Goal: Navigation & Orientation: Understand site structure

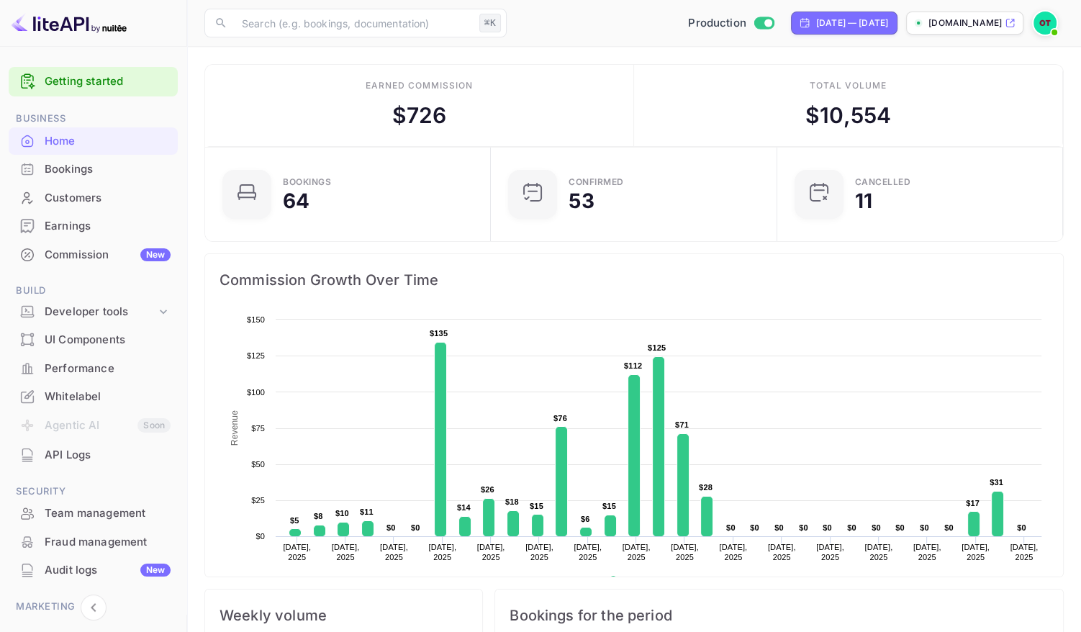
click at [65, 258] on div "Commission New" at bounding box center [108, 255] width 126 height 17
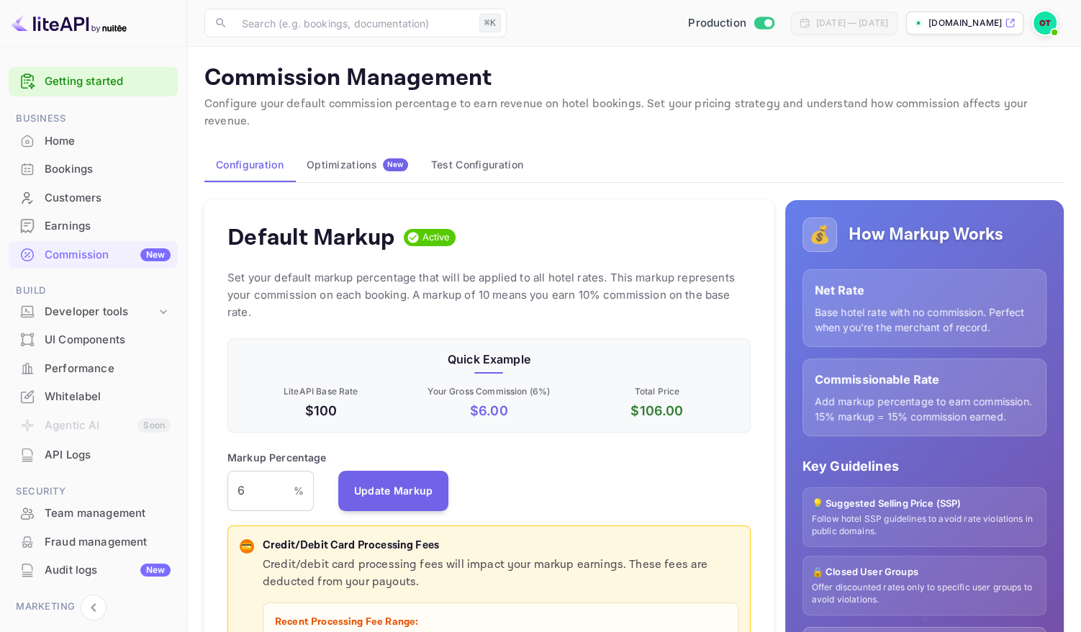
click at [371, 148] on button "Optimizations New" at bounding box center [357, 165] width 124 height 35
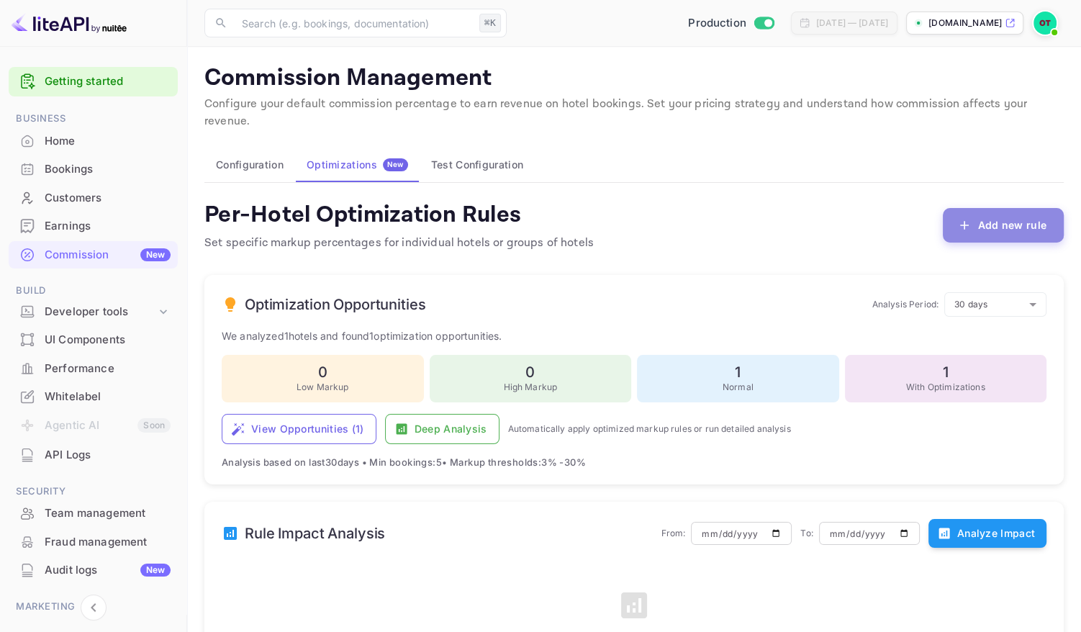
click at [956, 208] on button "Add new rule" at bounding box center [1003, 225] width 121 height 35
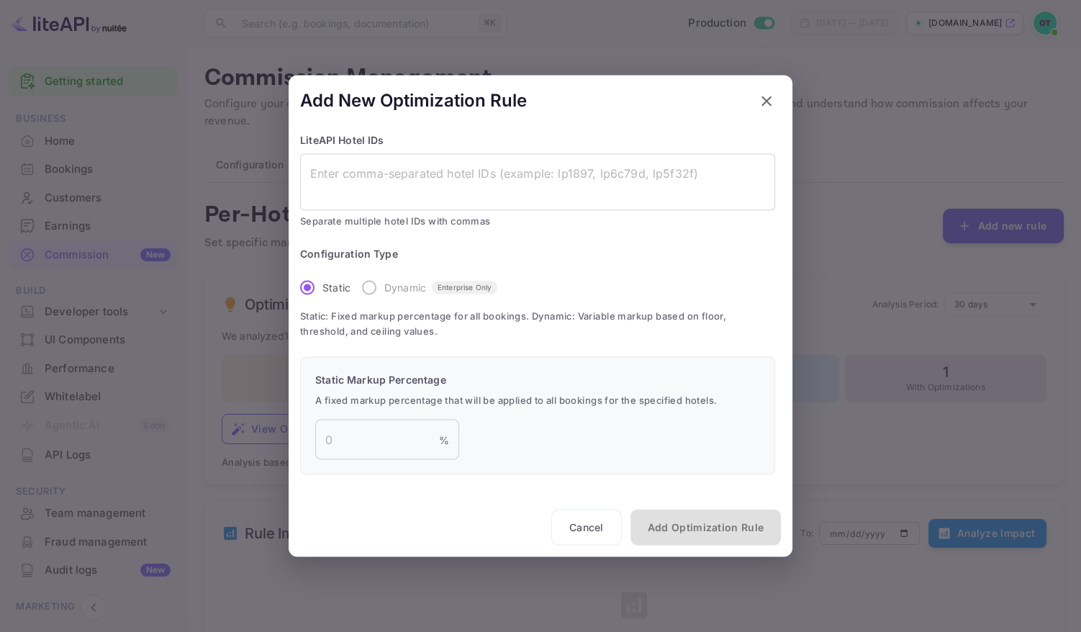
click at [404, 373] on p "Static Markup Percentage" at bounding box center [537, 378] width 445 height 15
click at [411, 343] on div "LiteAPI Hotel IDs x ​ Separate multiple hotel IDs with commas Configuration Typ…" at bounding box center [540, 320] width 481 height 376
click at [363, 283] on label "Dynamic Enterprise Only" at bounding box center [425, 287] width 143 height 30
click at [722, 307] on div "Configuration Type Static Dynamic Enterprise Only Static: Fixed markup percenta…" at bounding box center [537, 292] width 475 height 93
click at [769, 105] on icon "button" at bounding box center [766, 100] width 17 height 17
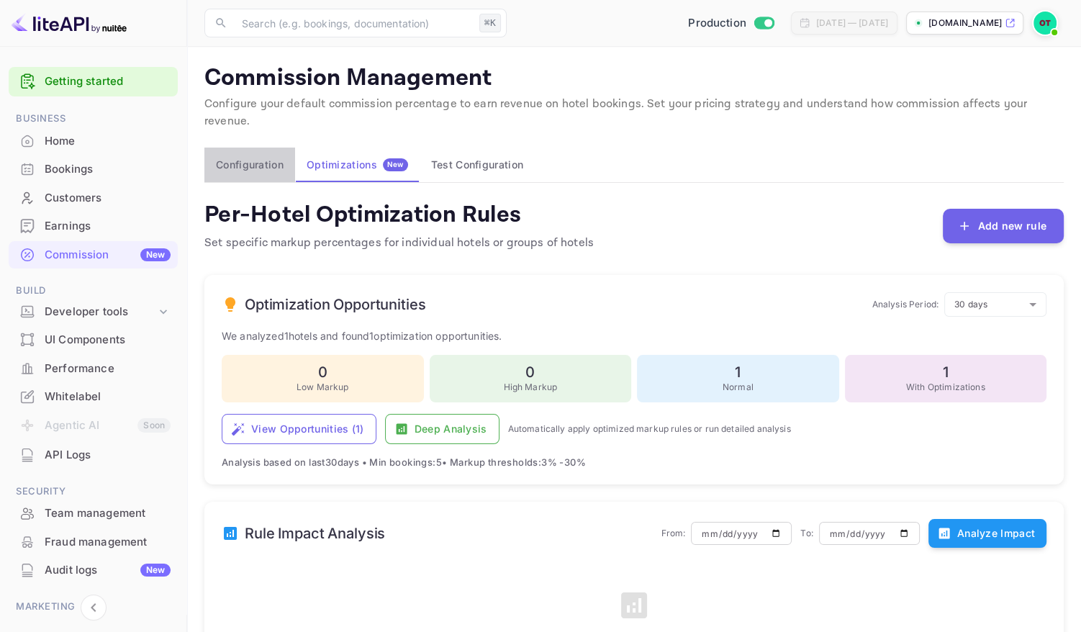
click at [263, 148] on button "Configuration" at bounding box center [249, 165] width 91 height 35
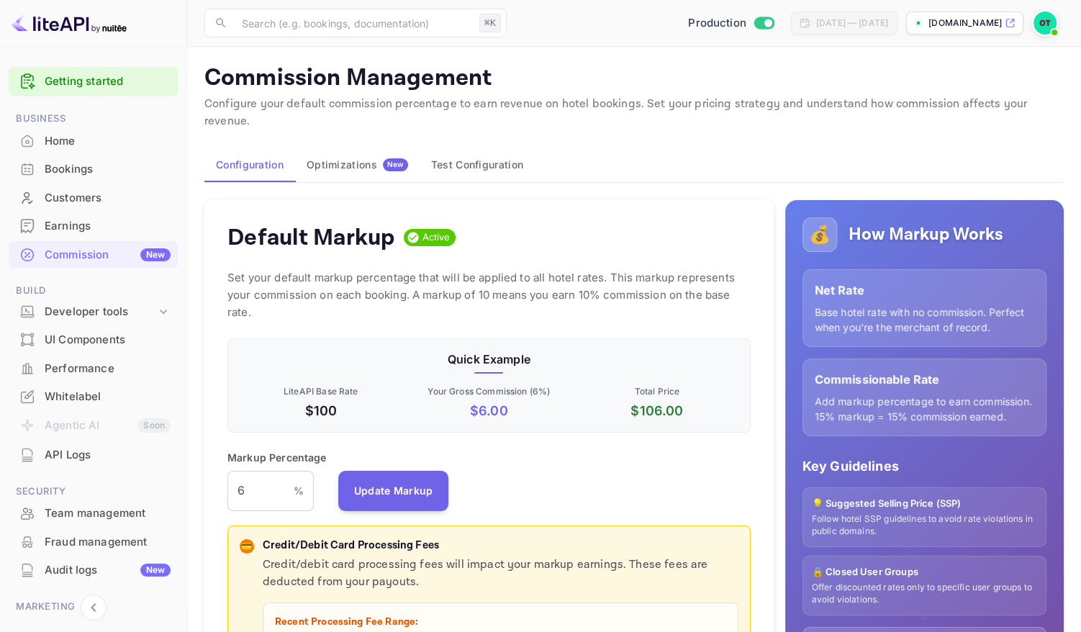
click at [694, 248] on div "Default Markup Active Set your default markup percentage that will be applied t…" at bounding box center [488, 566] width 569 height 733
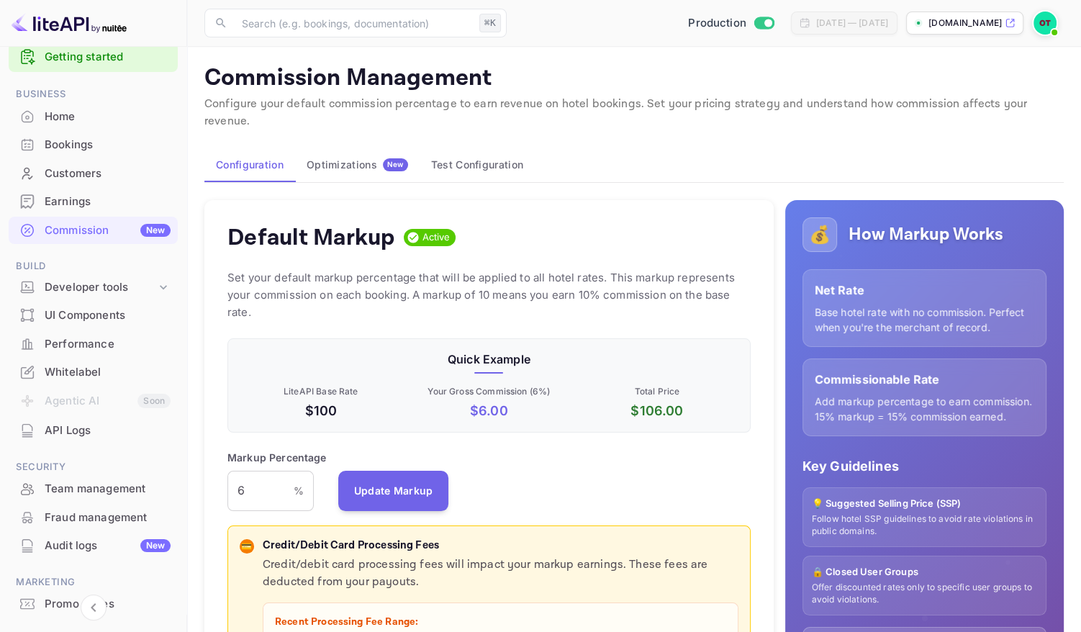
scroll to position [28, 0]
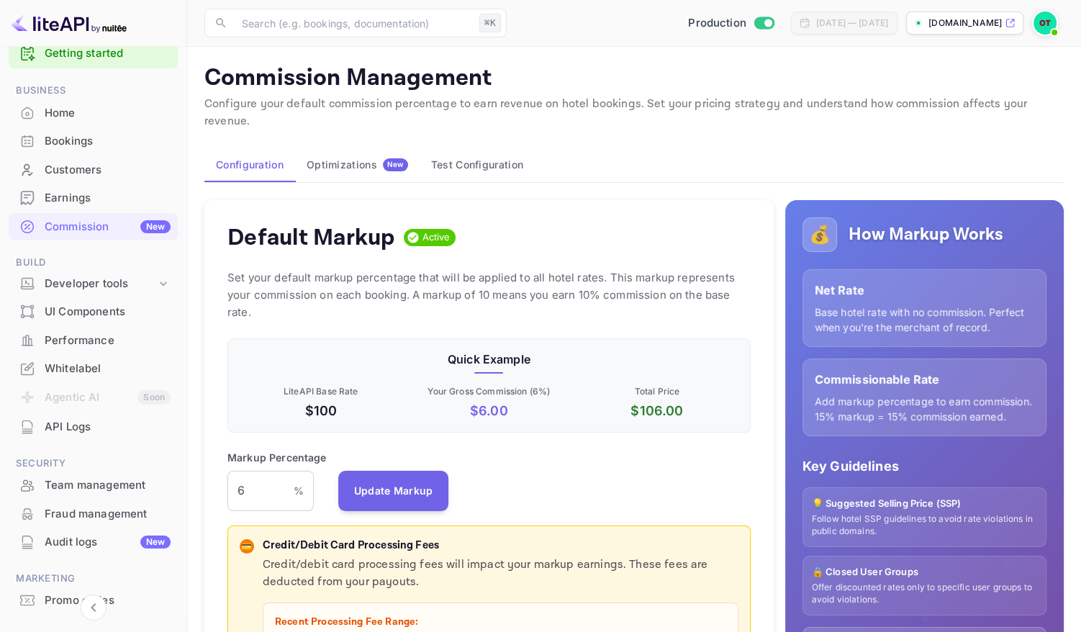
click at [104, 512] on div "Fraud management" at bounding box center [108, 514] width 126 height 17
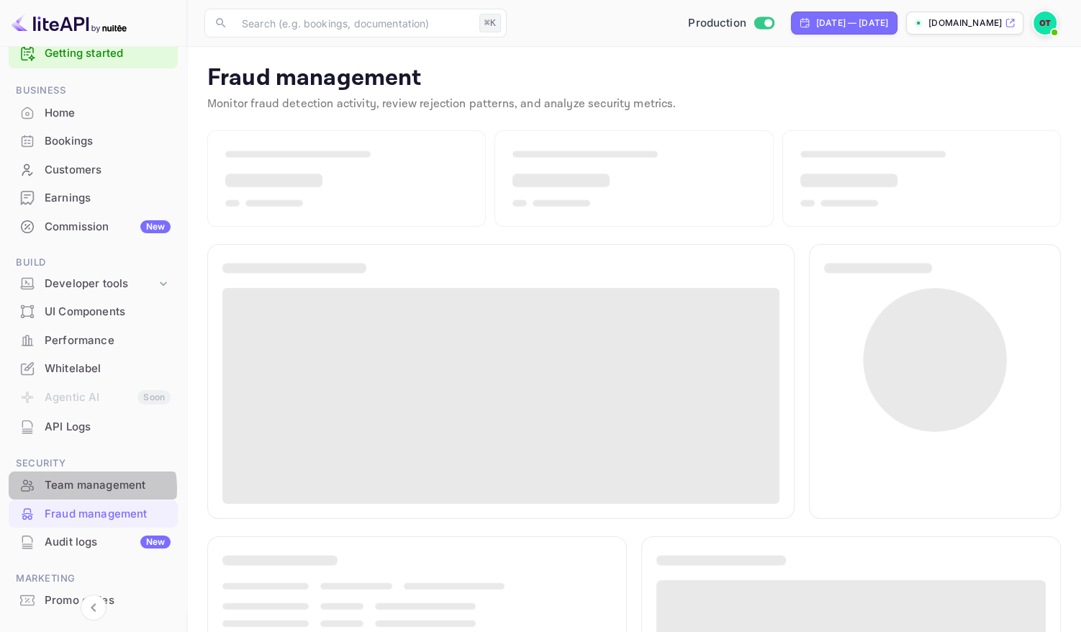
click at [86, 488] on div "Team management" at bounding box center [108, 485] width 126 height 17
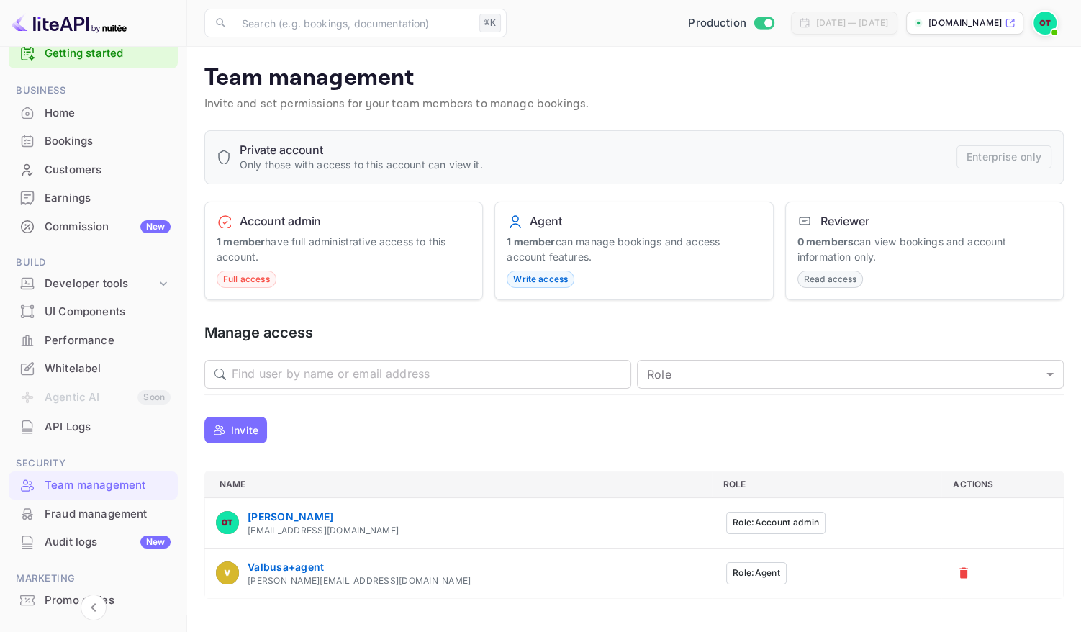
click at [711, 101] on p "Invite and set permissions for your team members to manage bookings." at bounding box center [633, 104] width 859 height 17
click at [733, 101] on p "Invite and set permissions for your team members to manage bookings." at bounding box center [633, 104] width 859 height 17
click at [717, 103] on p "Invite and set permissions for your team members to manage bookings." at bounding box center [633, 104] width 859 height 17
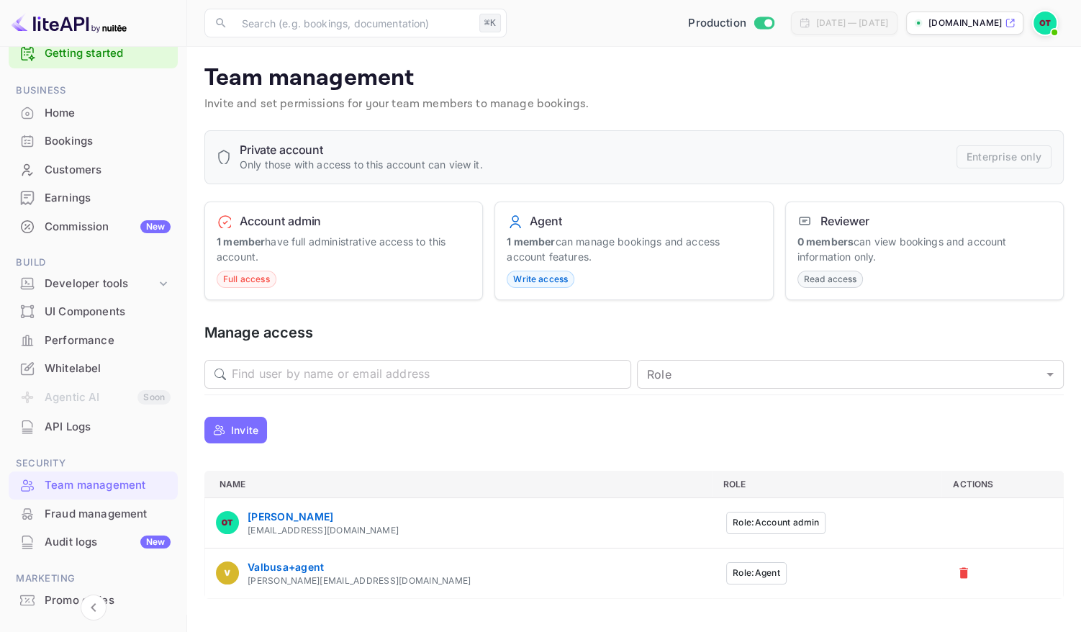
click at [717, 103] on p "Invite and set permissions for your team members to manage bookings." at bounding box center [633, 104] width 859 height 17
click at [742, 110] on p "Invite and set permissions for your team members to manage bookings." at bounding box center [633, 104] width 859 height 17
click at [746, 112] on p "Invite and set permissions for your team members to manage bookings." at bounding box center [633, 104] width 859 height 17
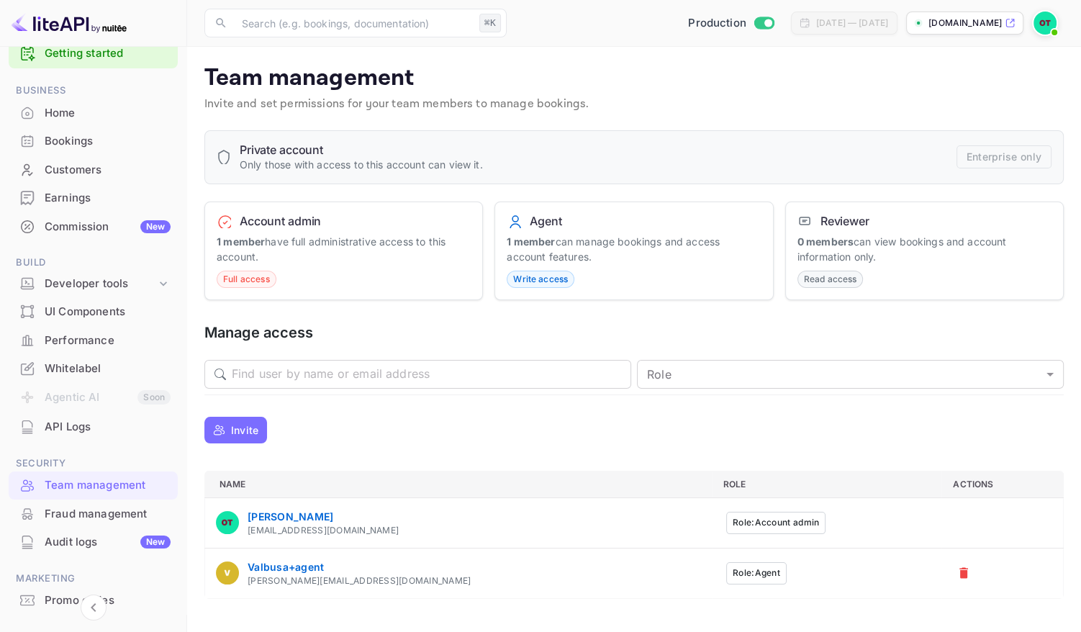
click at [647, 99] on p "Invite and set permissions for your team members to manage bookings." at bounding box center [633, 104] width 859 height 17
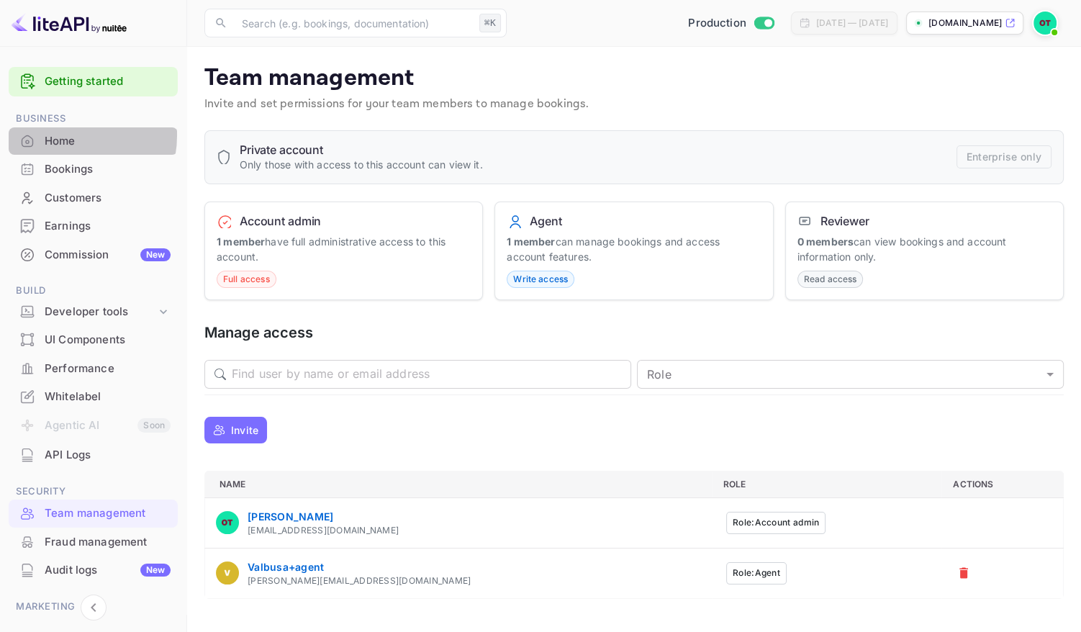
click at [62, 135] on div "Home" at bounding box center [108, 141] width 126 height 17
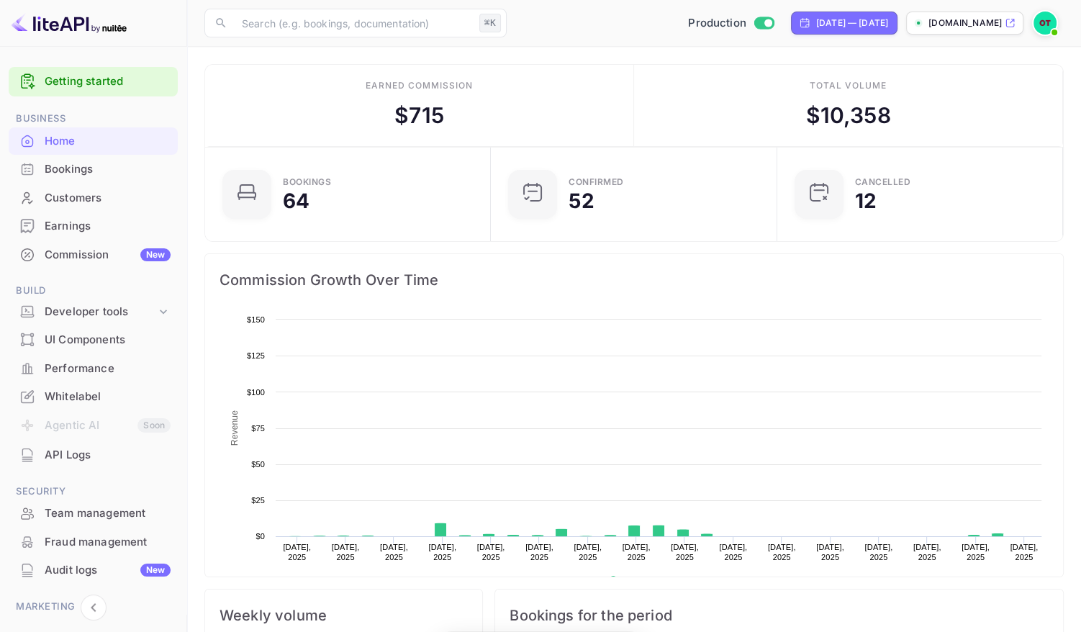
scroll to position [234, 277]
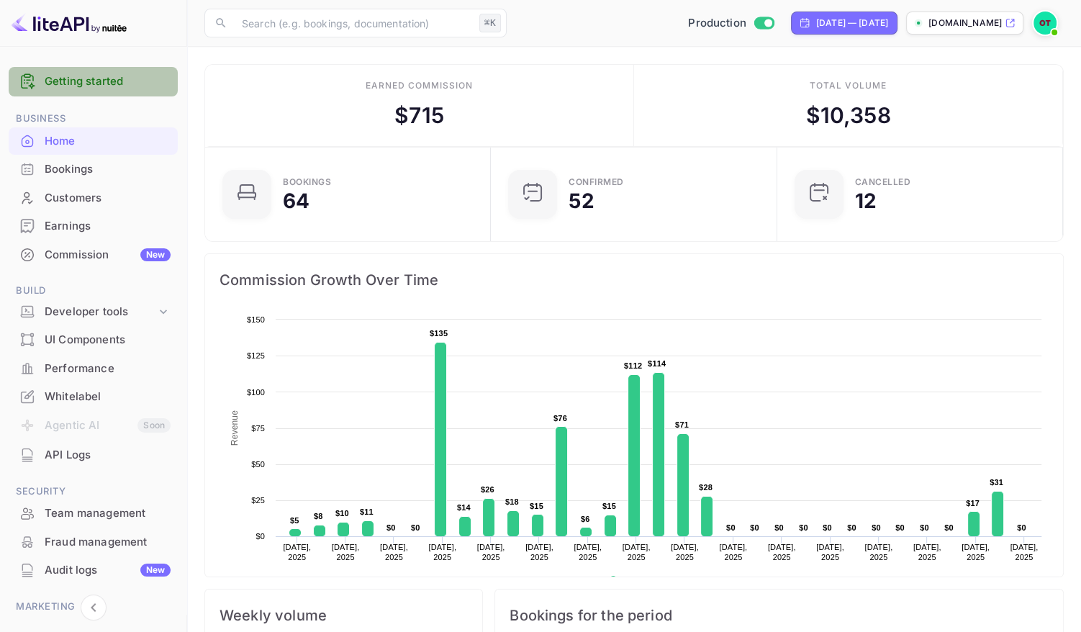
click at [103, 87] on link "Getting started" at bounding box center [108, 81] width 126 height 17
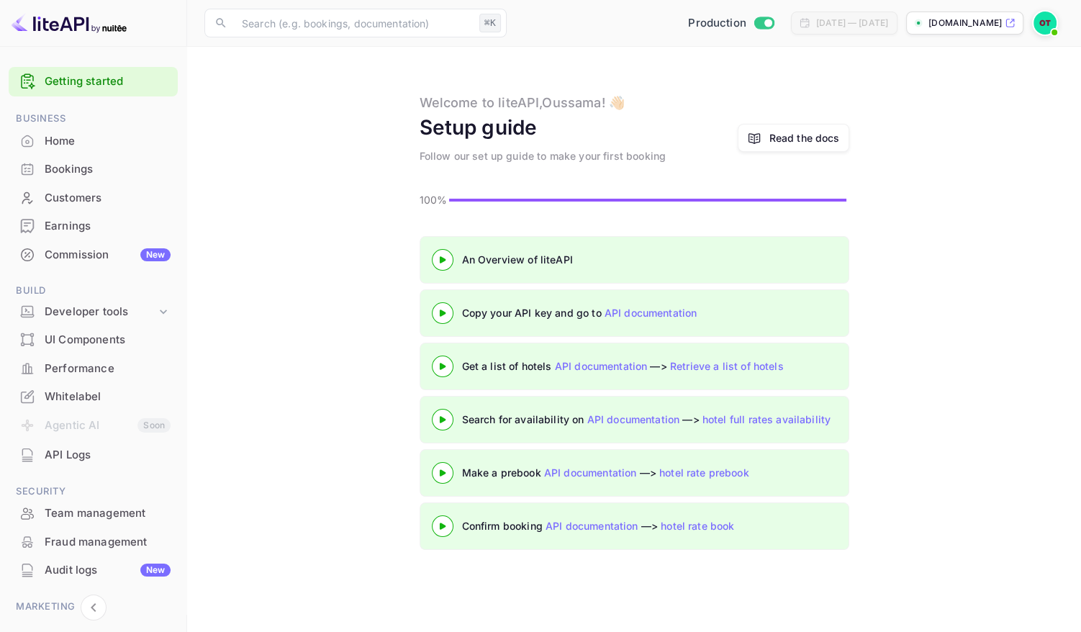
click at [371, 217] on main "Welcome to liteAPI, Oussama ! 👋🏻 Setup guide Follow our set up guide to make yo…" at bounding box center [634, 339] width 894 height 585
click at [936, 193] on div "100%" at bounding box center [633, 199] width 859 height 15
click at [438, 257] on icon at bounding box center [442, 259] width 50 height 7
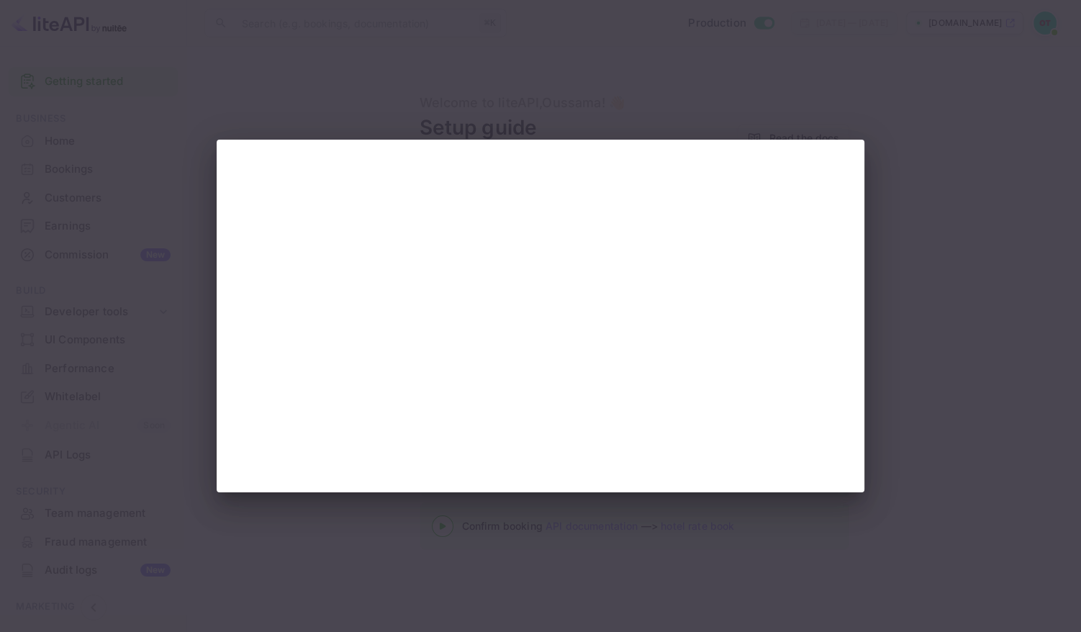
click at [926, 171] on div at bounding box center [540, 316] width 1081 height 632
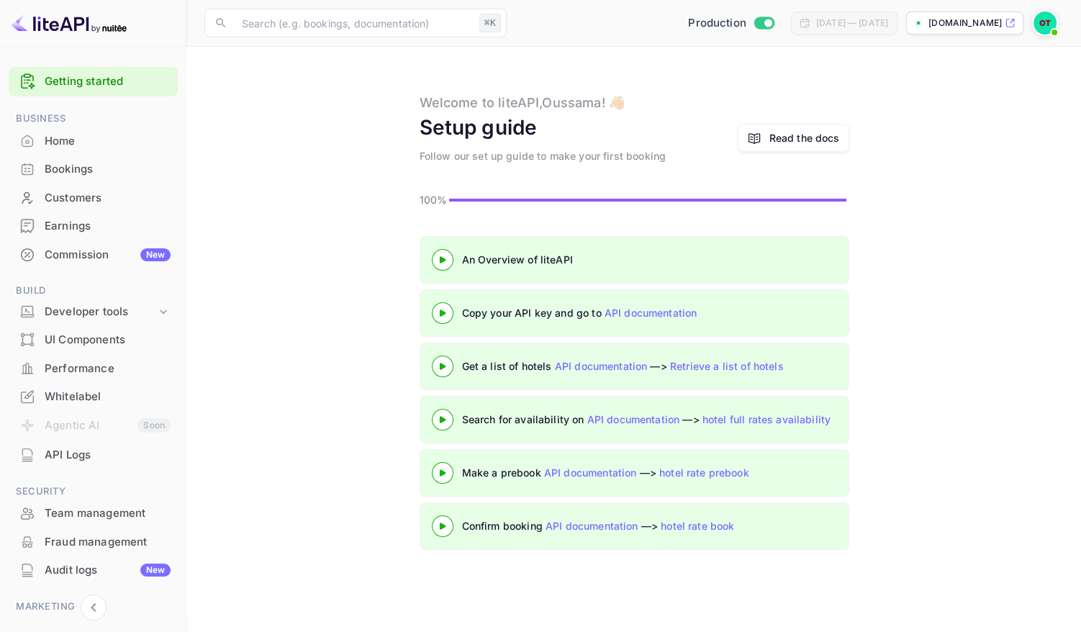
click at [879, 267] on div "An Overview of liteAPI Copy your API key and go to API documentation Get a list…" at bounding box center [633, 396] width 859 height 320
click at [896, 318] on div "An Overview of liteAPI Copy your API key and go to API documentation Get a list…" at bounding box center [633, 396] width 859 height 320
click at [214, 91] on main "Welcome to liteAPI, Oussama ! 👋🏻 Setup guide Follow our set up guide to make yo…" at bounding box center [634, 339] width 894 height 585
click at [899, 186] on main "Welcome to liteAPI, Oussama ! 👋🏻 Setup guide Follow our set up guide to make yo…" at bounding box center [634, 339] width 894 height 585
click at [811, 143] on div "Read the docs" at bounding box center [804, 137] width 71 height 15
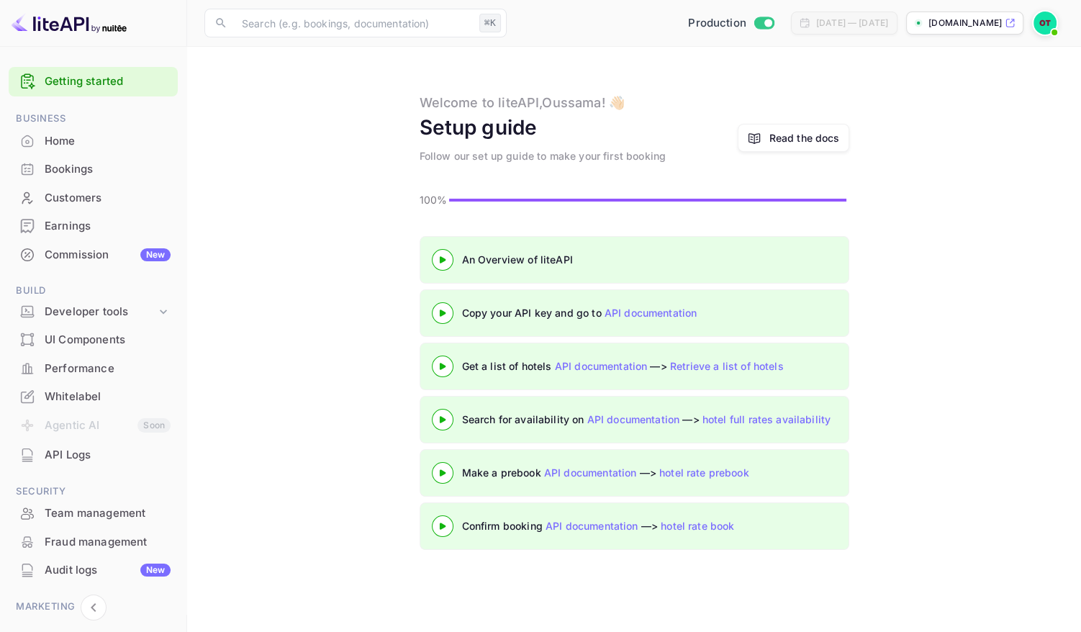
click at [969, 126] on div "Welcome to liteAPI, Oussama ! 👋🏻 Setup guide Follow our set up guide to make yo…" at bounding box center [633, 128] width 859 height 71
click at [961, 210] on main "Welcome to liteAPI, Oussama ! 👋🏻 Setup guide Follow our set up guide to make yo…" at bounding box center [634, 339] width 894 height 585
click at [351, 166] on main "Welcome to liteAPI, Oussama ! 👋🏻 Setup guide Follow our set up guide to make yo…" at bounding box center [634, 339] width 894 height 585
click at [321, 335] on div "An Overview of liteAPI Copy your API key and go to API documentation Get a list…" at bounding box center [633, 396] width 859 height 320
click at [103, 451] on div "API Logs" at bounding box center [108, 455] width 126 height 17
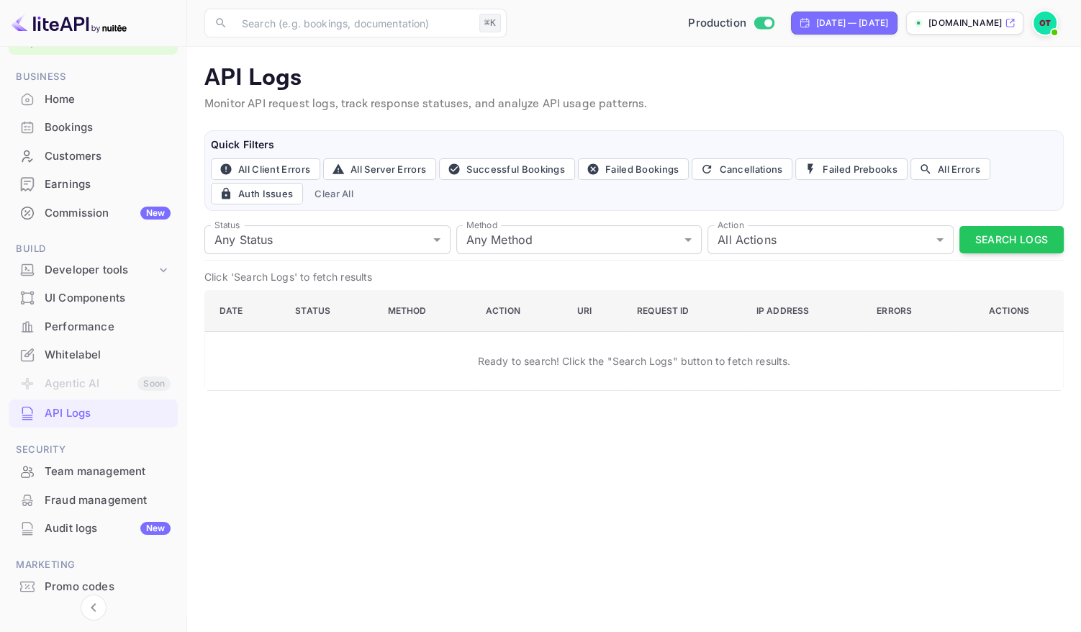
scroll to position [89, 0]
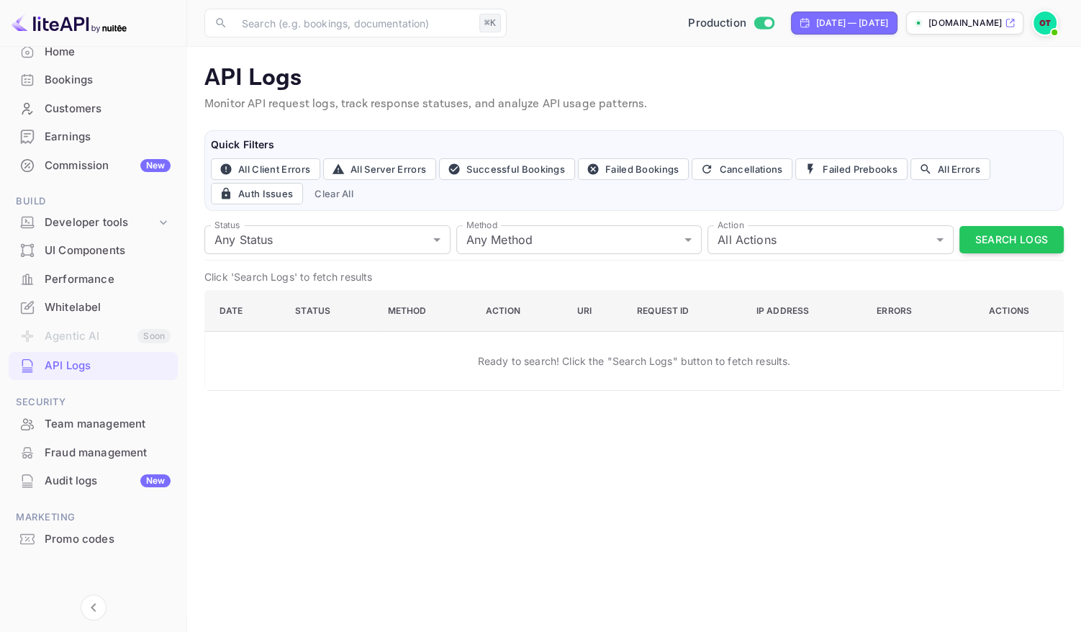
click at [80, 479] on div "Audit logs New" at bounding box center [108, 481] width 126 height 17
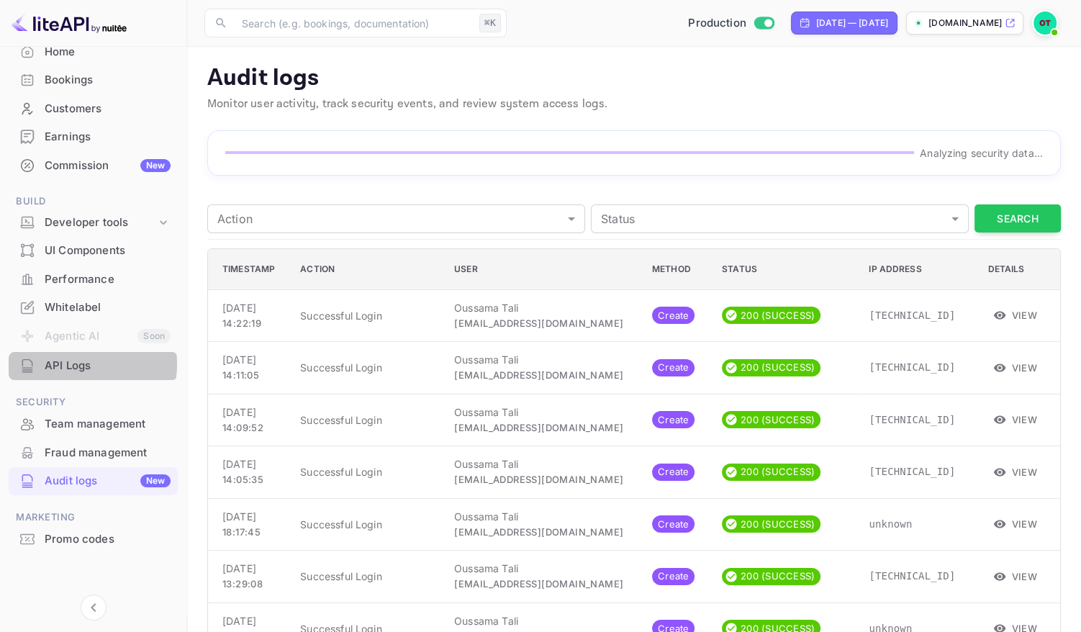
click at [76, 363] on div "API Logs" at bounding box center [108, 366] width 126 height 17
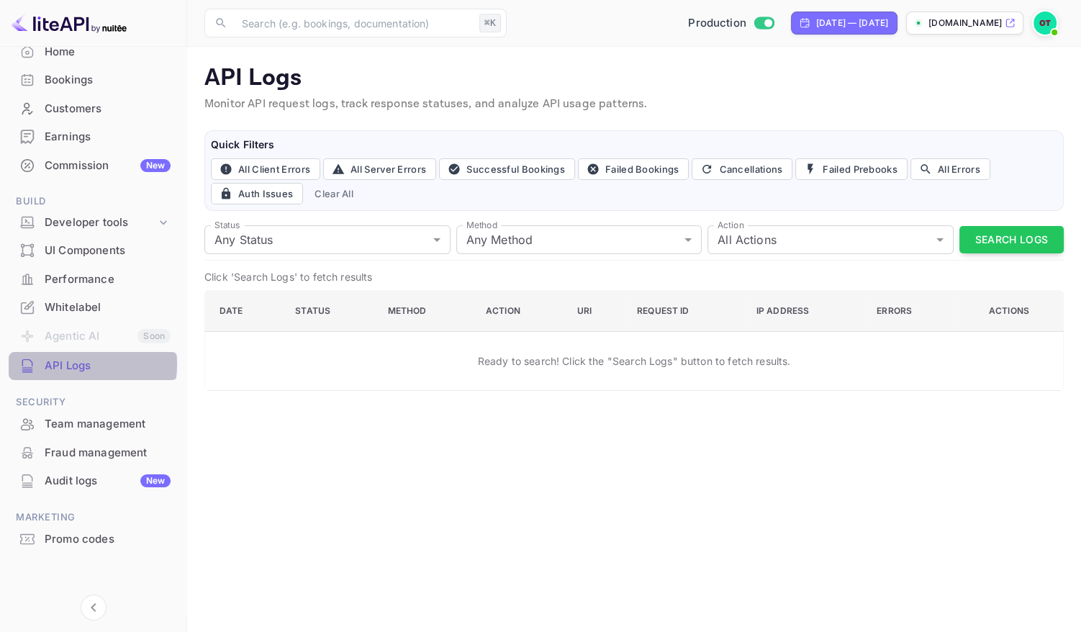
click at [76, 363] on div "API Logs" at bounding box center [108, 366] width 126 height 17
click at [69, 476] on div "Audit logs New" at bounding box center [108, 481] width 126 height 17
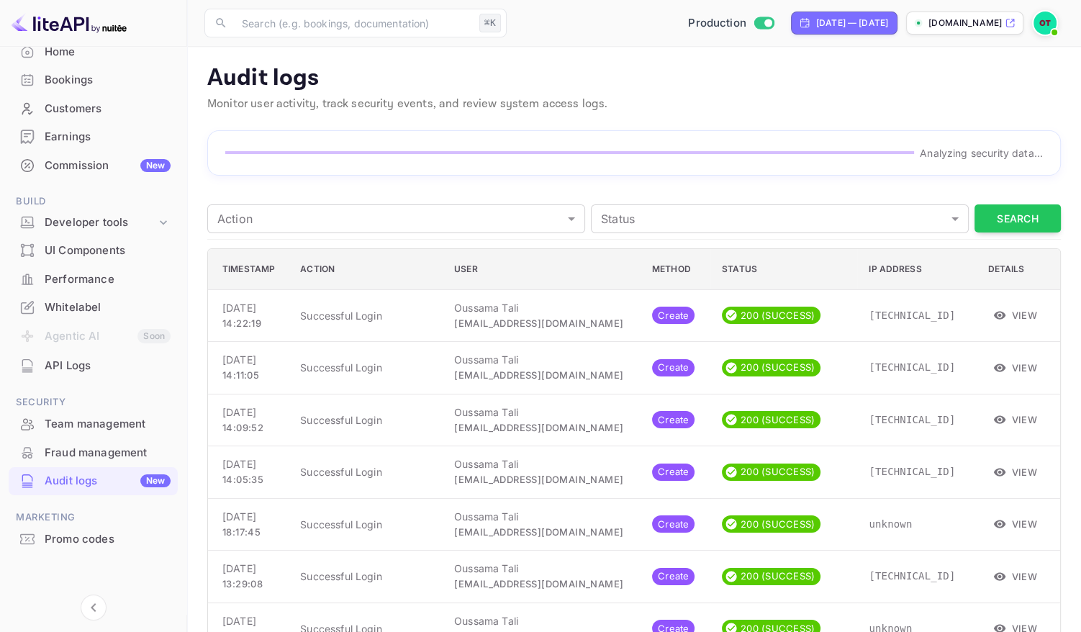
click at [76, 450] on div "Fraud management" at bounding box center [108, 453] width 126 height 17
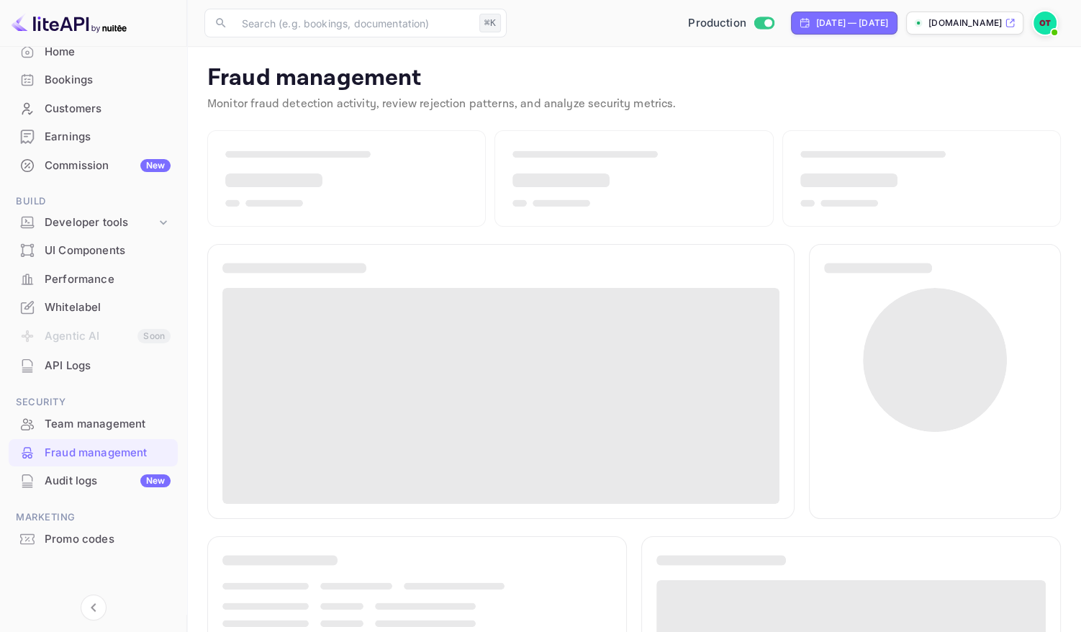
click at [88, 486] on div "Audit logs New" at bounding box center [108, 481] width 126 height 17
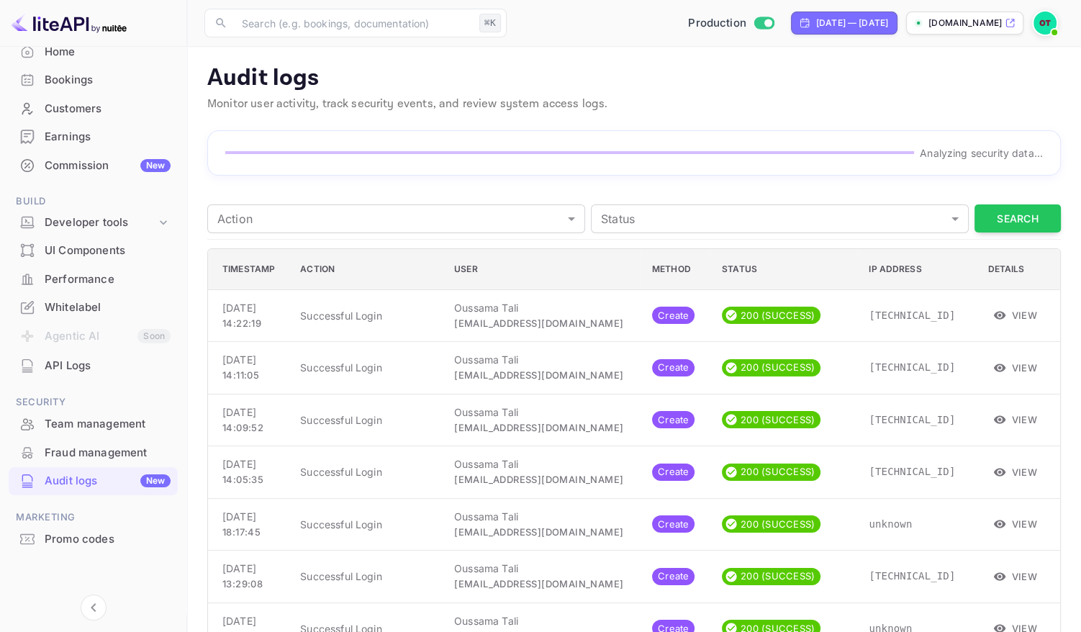
click at [76, 362] on div "API Logs" at bounding box center [108, 366] width 126 height 17
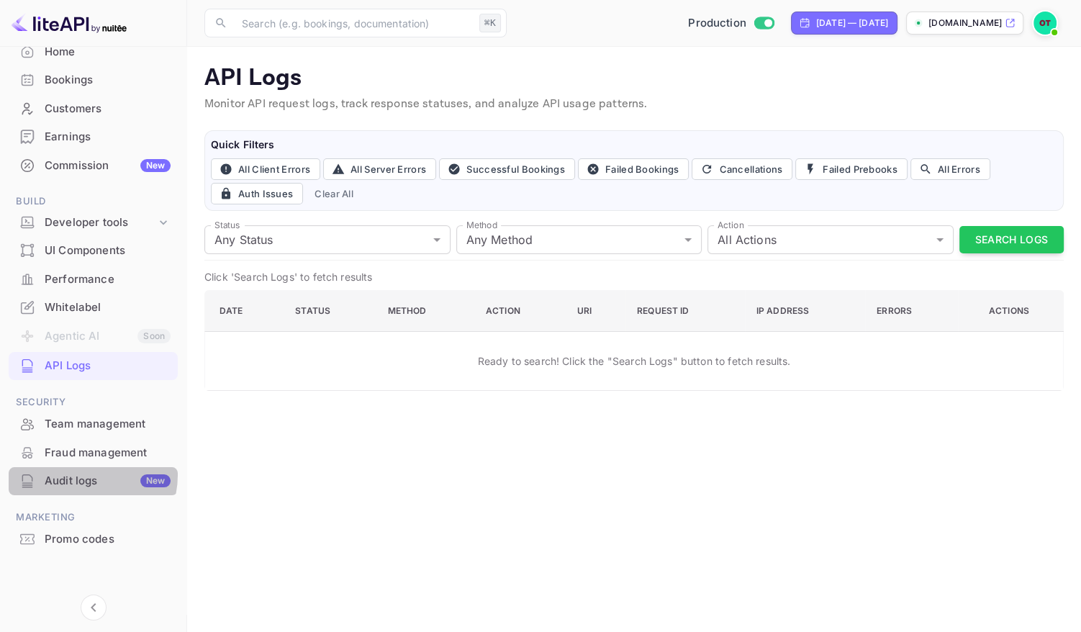
click at [83, 474] on div "Audit logs New" at bounding box center [108, 481] width 126 height 17
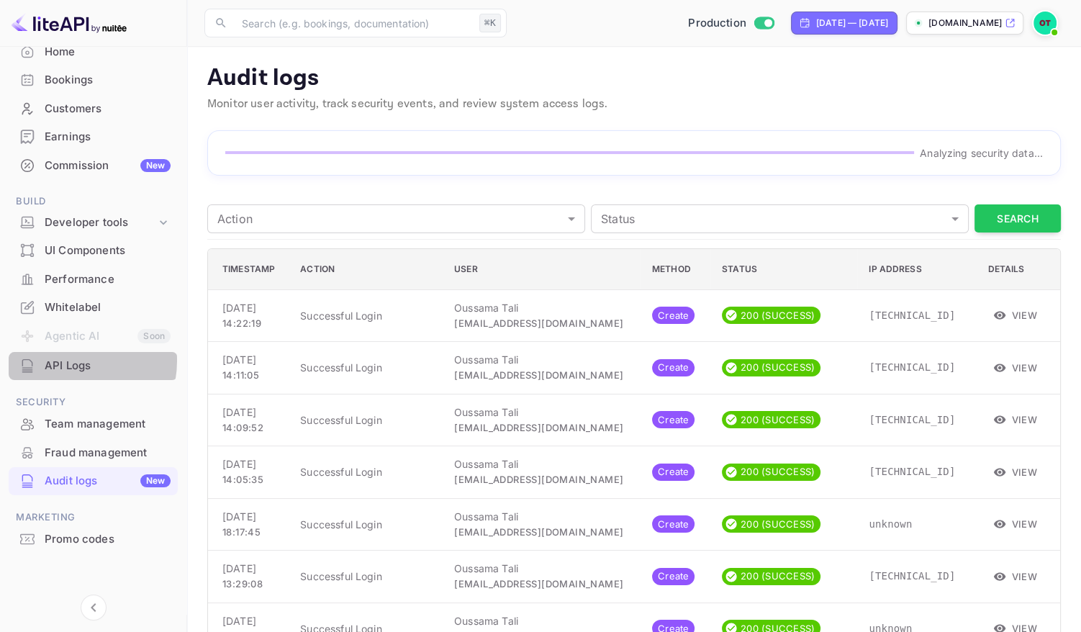
click at [68, 360] on div "API Logs" at bounding box center [108, 366] width 126 height 17
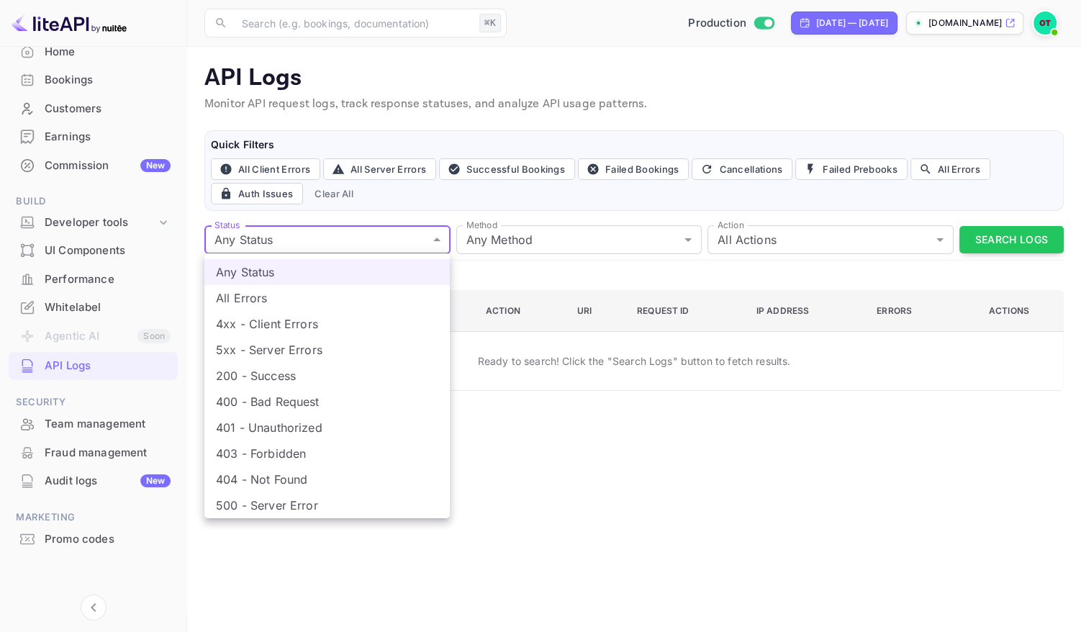
click at [353, 245] on body "Getting started Business Home Bookings Customers Earnings Commission New Build …" at bounding box center [540, 316] width 1081 height 632
click at [366, 219] on div at bounding box center [540, 316] width 1081 height 632
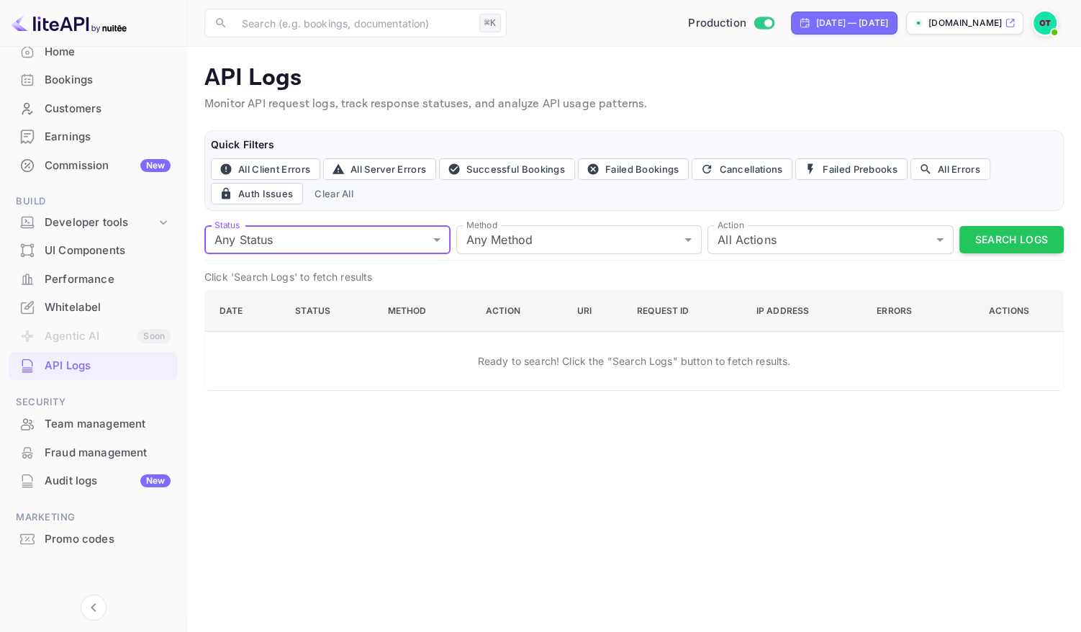
click at [115, 478] on div "Audit logs New" at bounding box center [108, 481] width 126 height 17
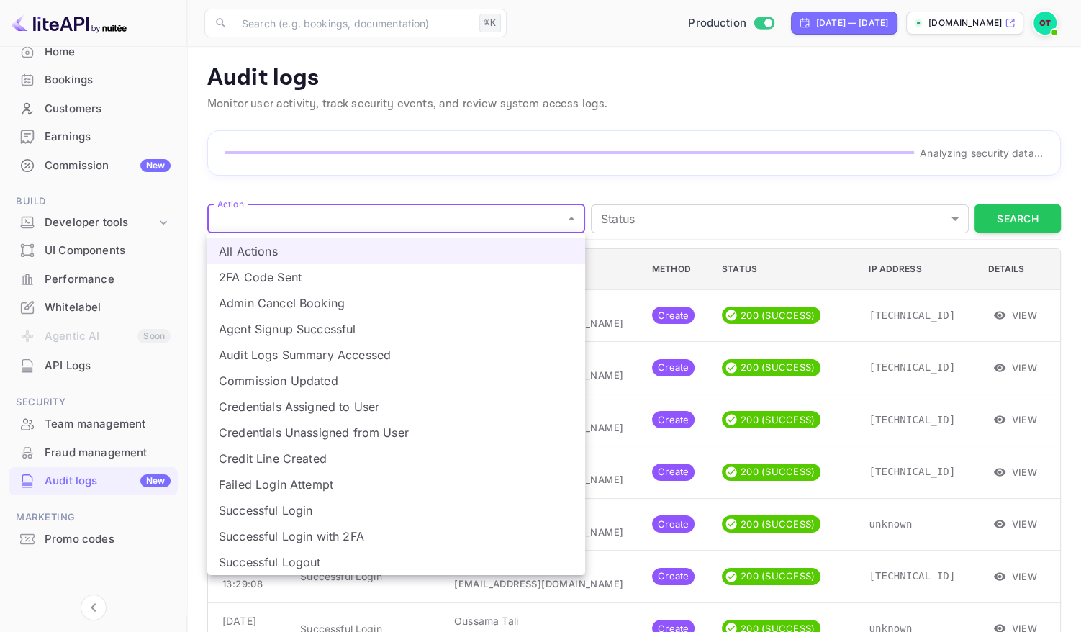
click at [499, 188] on div at bounding box center [540, 316] width 1081 height 632
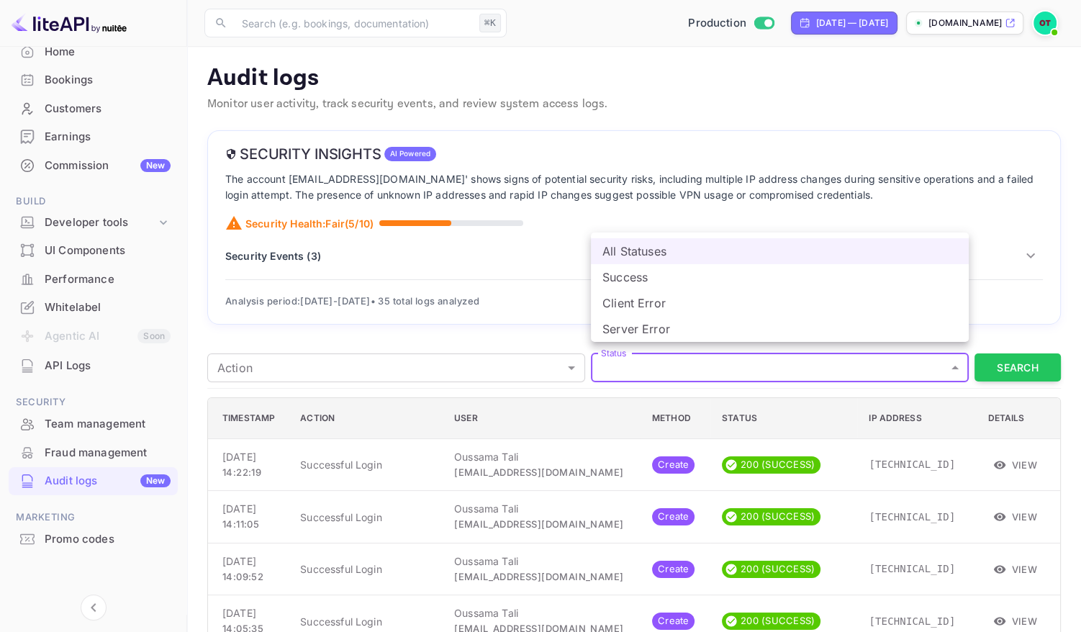
click at [694, 186] on div at bounding box center [540, 316] width 1081 height 632
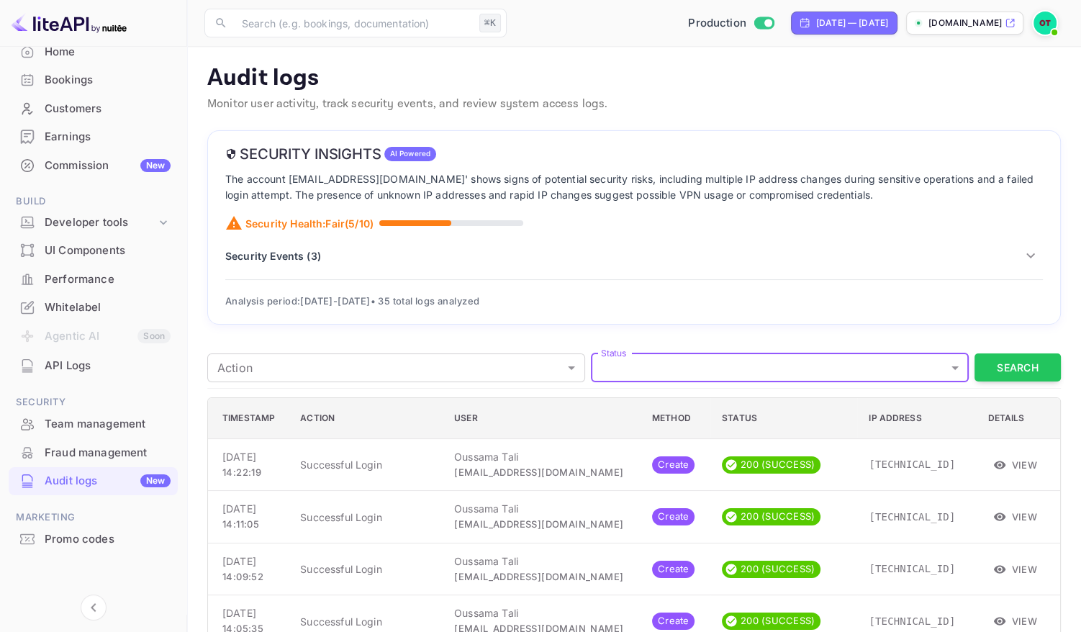
click at [72, 371] on div "API Logs" at bounding box center [108, 366] width 126 height 17
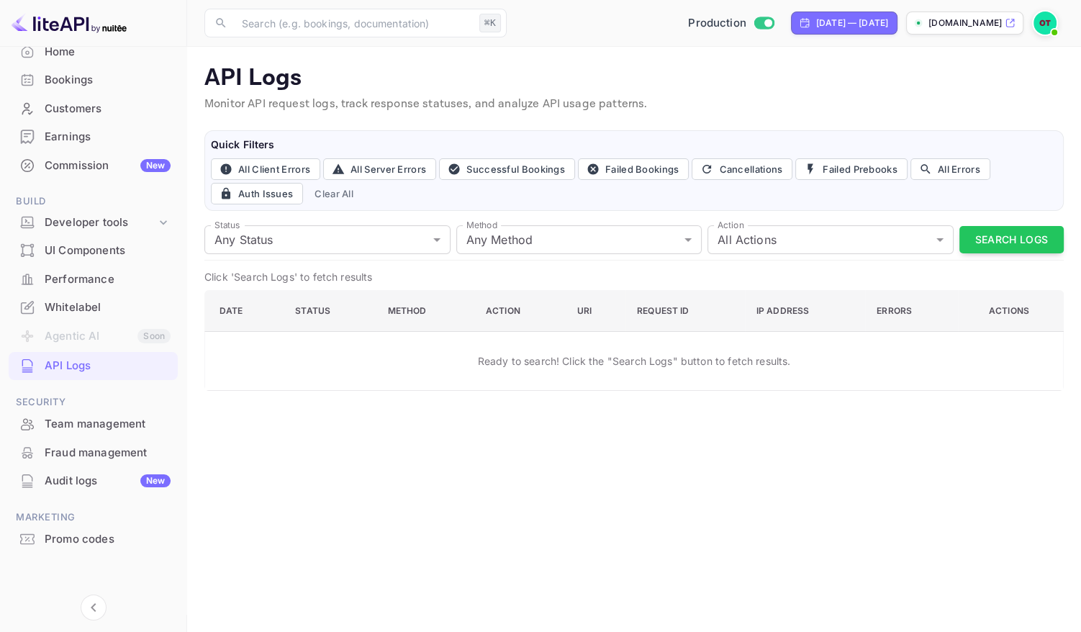
click at [75, 487] on div "Audit logs New" at bounding box center [108, 481] width 126 height 17
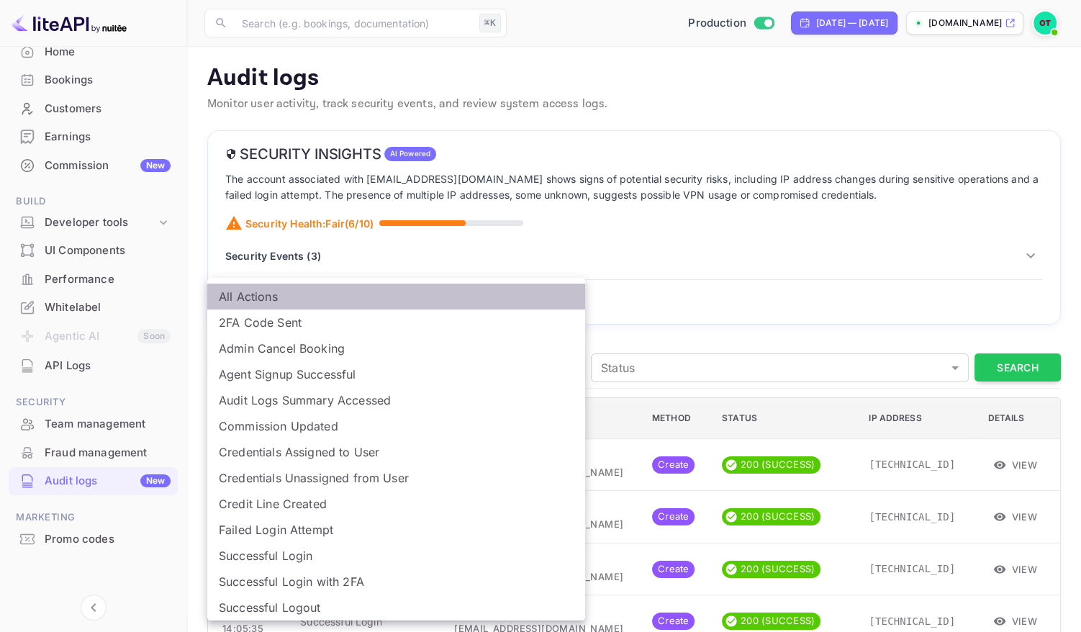
click at [476, 292] on li "All Actions" at bounding box center [396, 297] width 378 height 26
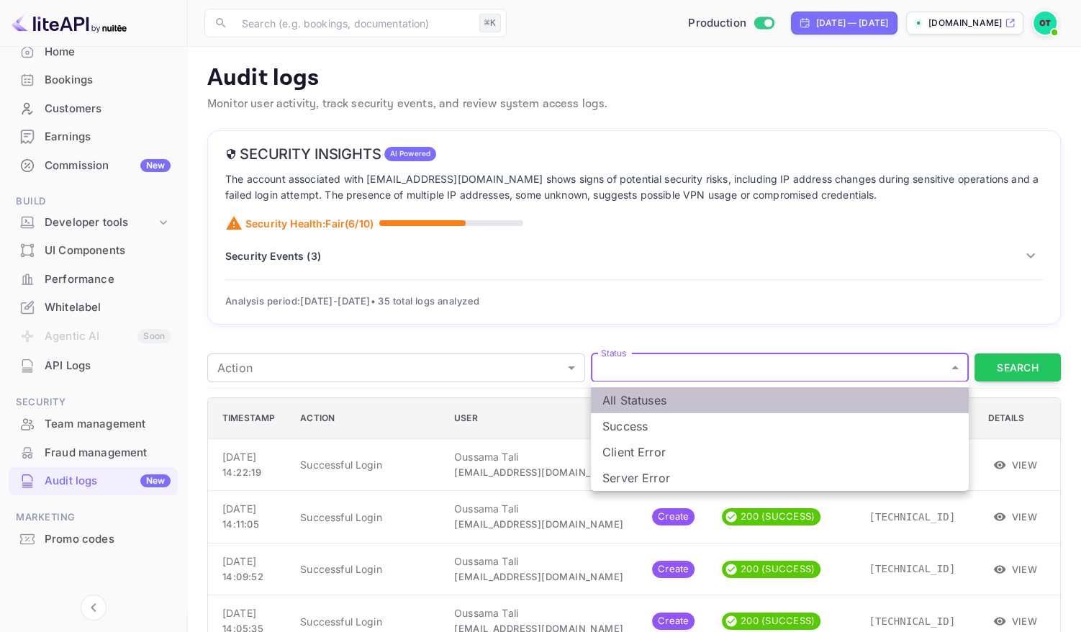
click at [643, 400] on li "All Statuses" at bounding box center [780, 400] width 378 height 26
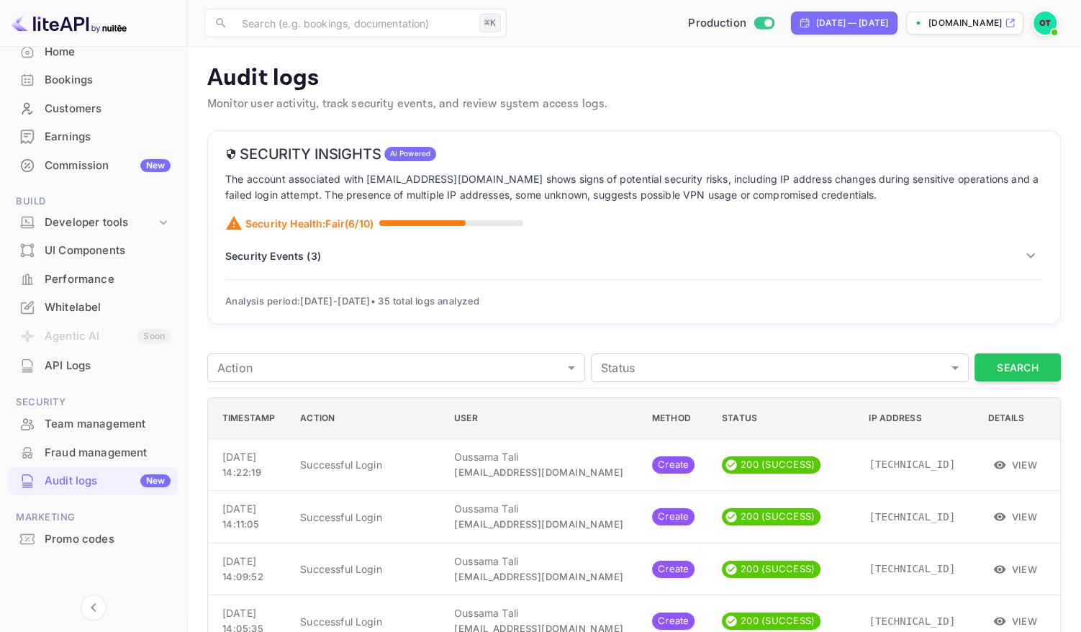
click at [591, 348] on div "Action ​ Action Status ​ Status Search" at bounding box center [633, 368] width 853 height 41
click at [597, 178] on p "The account associated with billing@hotelprive.net shows signs of potential sec…" at bounding box center [633, 187] width 817 height 32
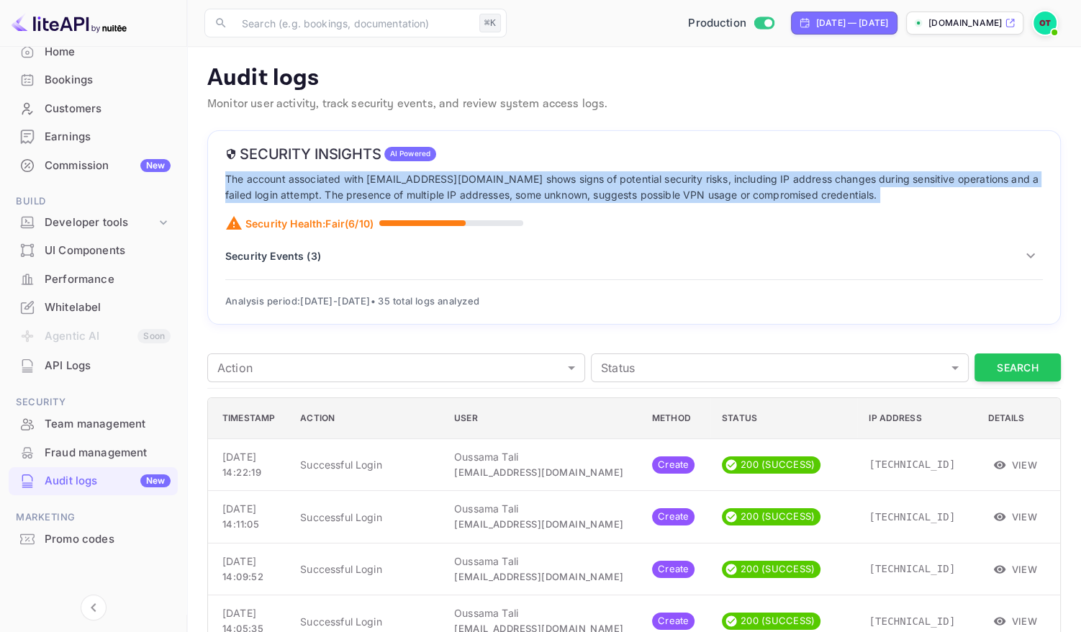
click at [597, 178] on p "The account associated with billing@hotelprive.net shows signs of potential sec…" at bounding box center [633, 187] width 817 height 32
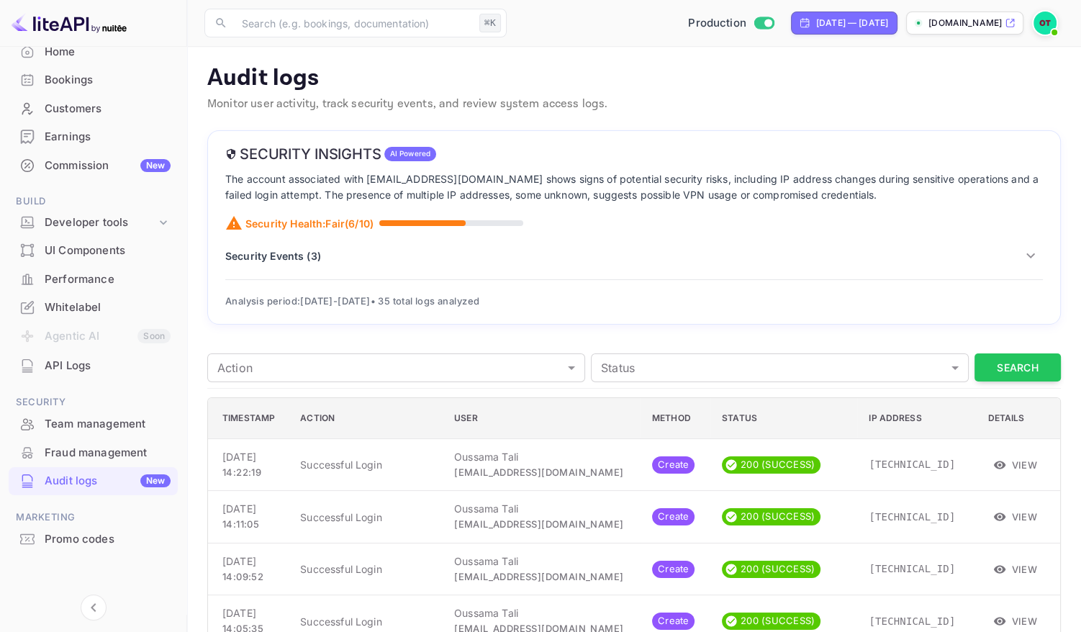
click at [612, 112] on div "Audit logs Monitor user activity, track security events, and review system acce…" at bounding box center [633, 91] width 853 height 55
click at [163, 225] on icon at bounding box center [163, 222] width 14 height 14
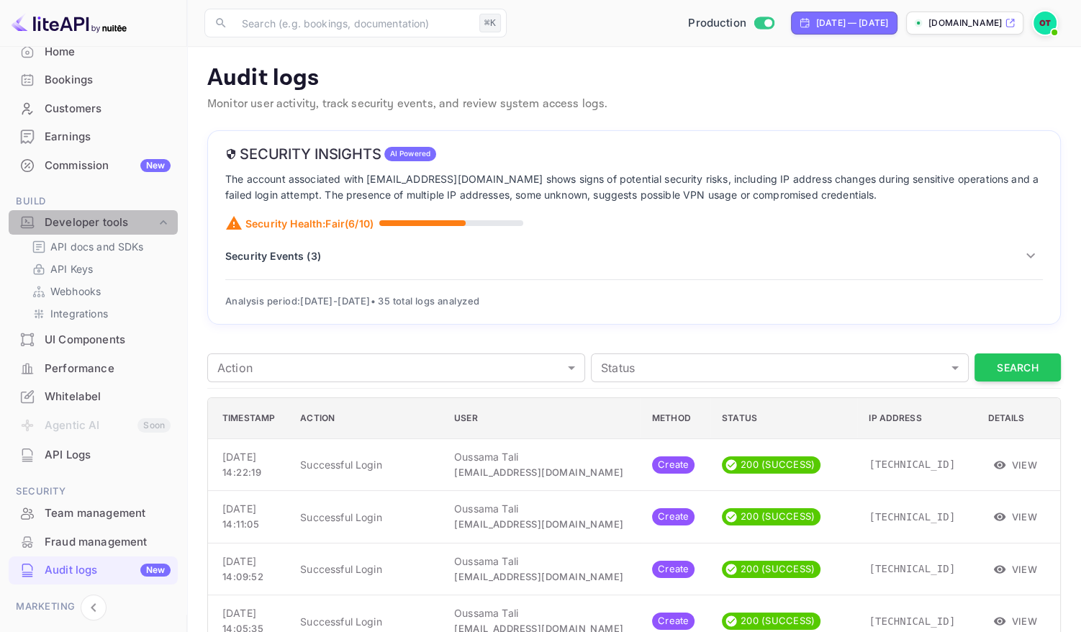
click at [163, 225] on icon at bounding box center [163, 222] width 14 height 14
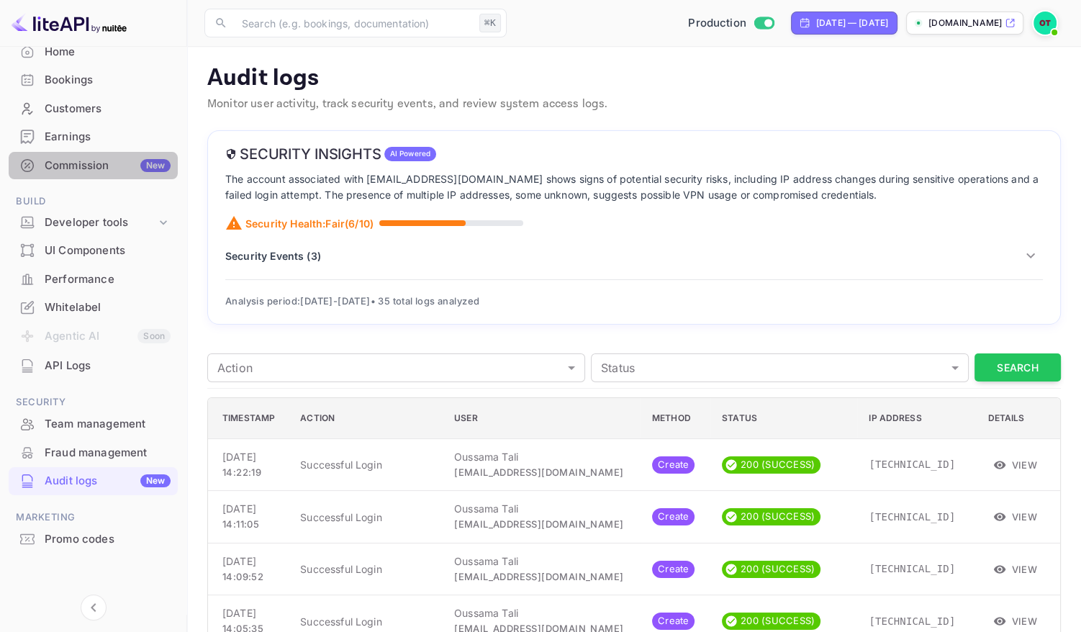
click at [102, 166] on div "Commission New" at bounding box center [108, 166] width 126 height 17
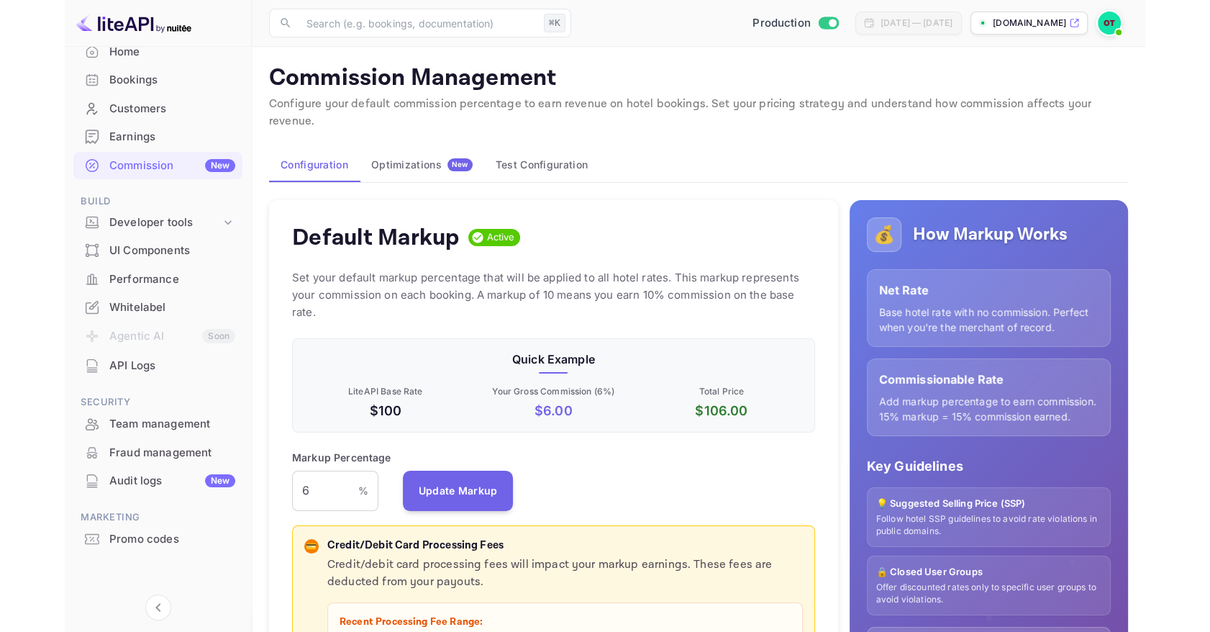
scroll to position [255, 522]
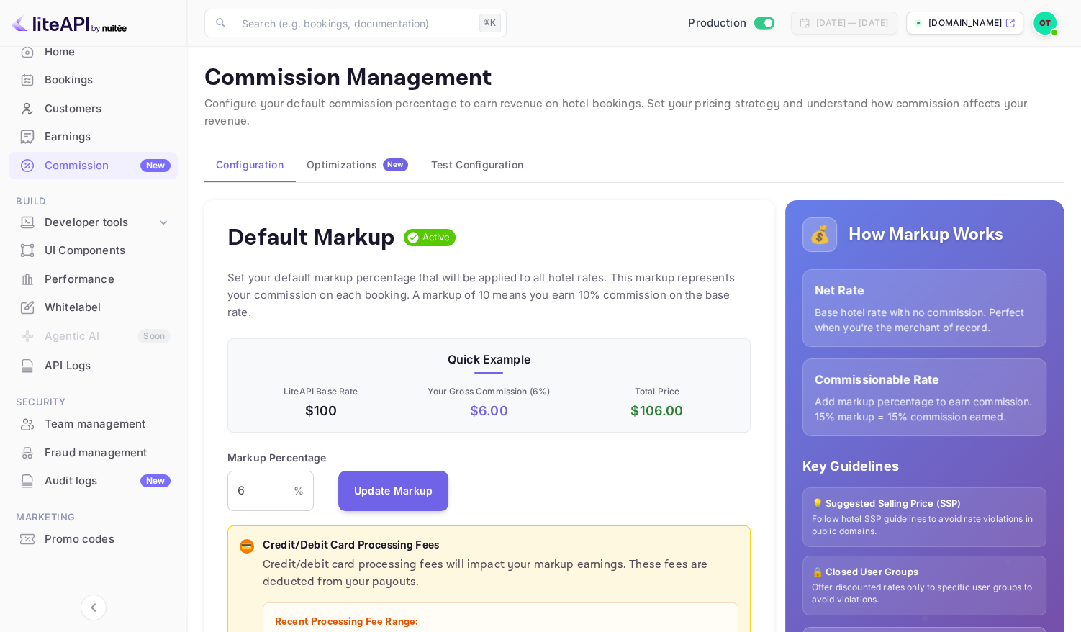
click at [666, 269] on p "Set your default markup percentage that will be applied to all hotel rates. Thi…" at bounding box center [488, 295] width 523 height 52
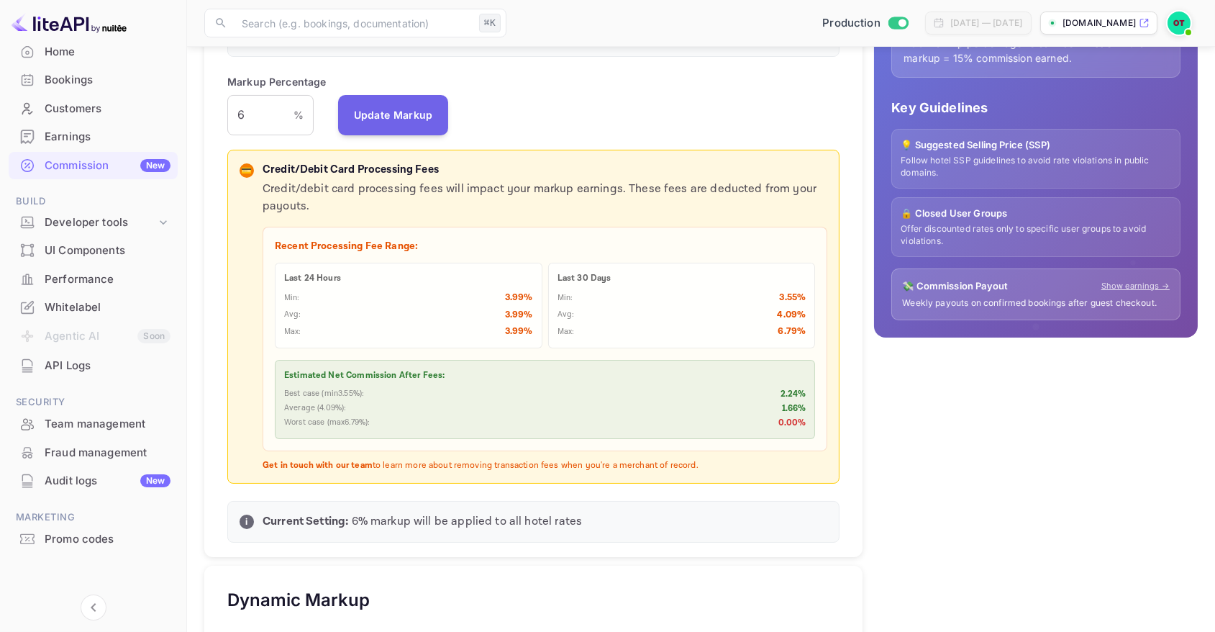
scroll to position [0, 0]
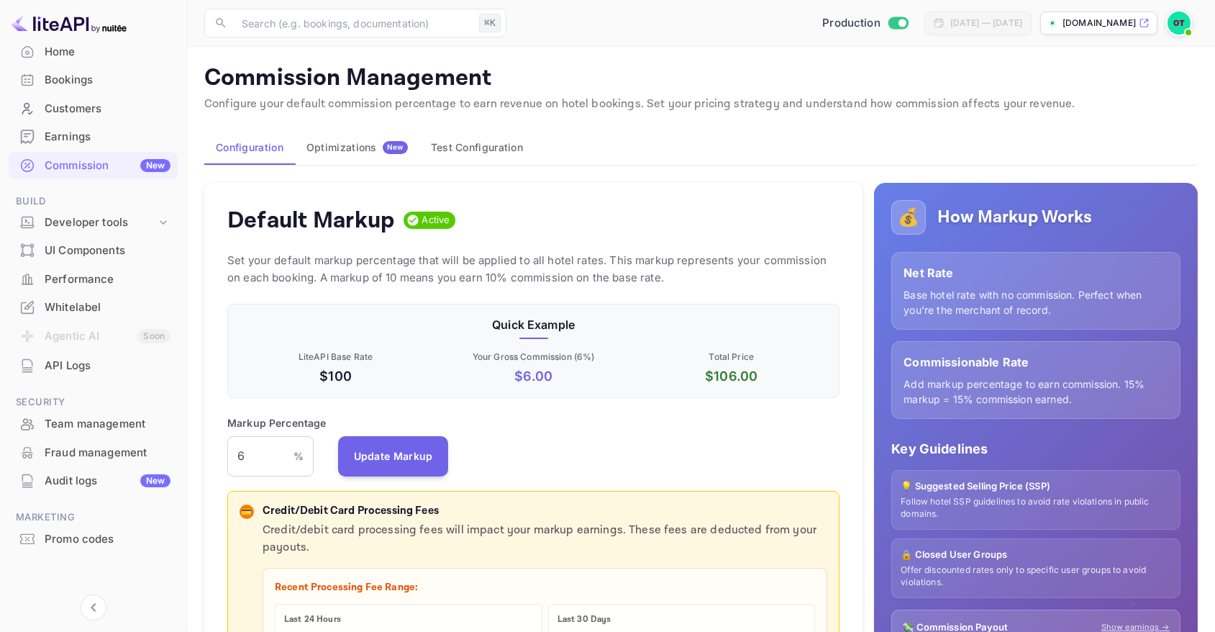
click at [697, 242] on div "Default Markup Active Set your default markup percentage that will be applied t…" at bounding box center [533, 541] width 658 height 716
click at [482, 427] on div "Markup Percentage 6 % ​ Update Markup" at bounding box center [533, 445] width 612 height 61
click at [930, 77] on p "Commission Management" at bounding box center [701, 78] width 994 height 29
click at [962, 25] on div "[DATE] — [DATE]" at bounding box center [987, 23] width 72 height 13
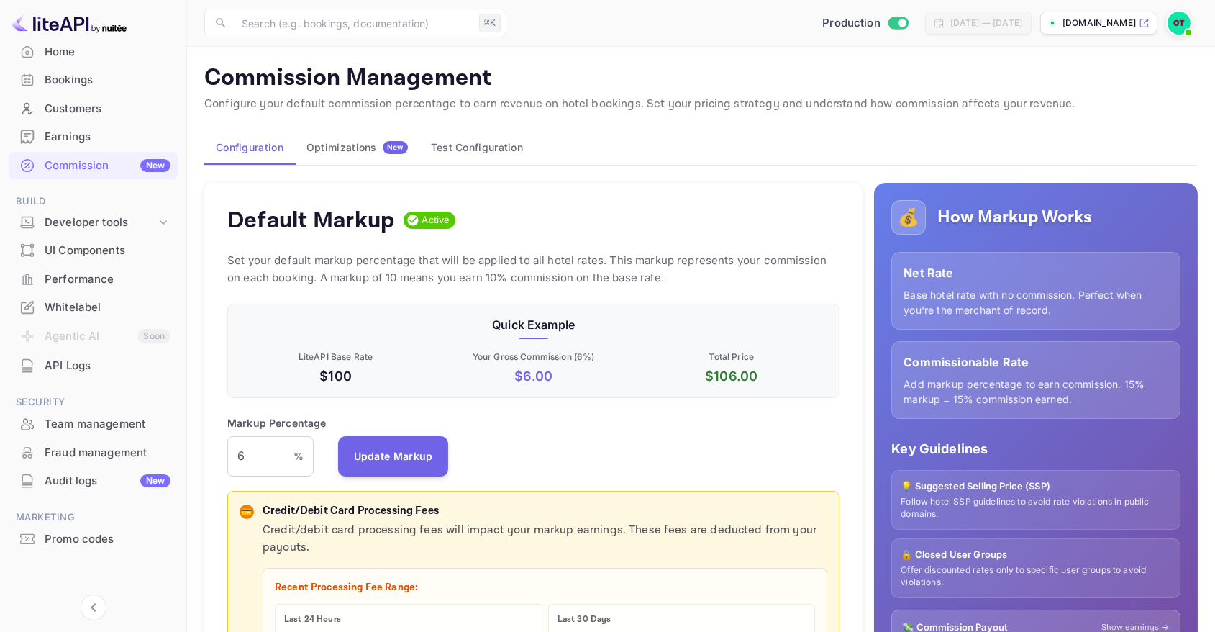
click at [962, 26] on div "[DATE] — [DATE]" at bounding box center [987, 23] width 72 height 13
click at [791, 237] on div "Default Markup Active Set your default markup percentage that will be applied t…" at bounding box center [533, 541] width 658 height 716
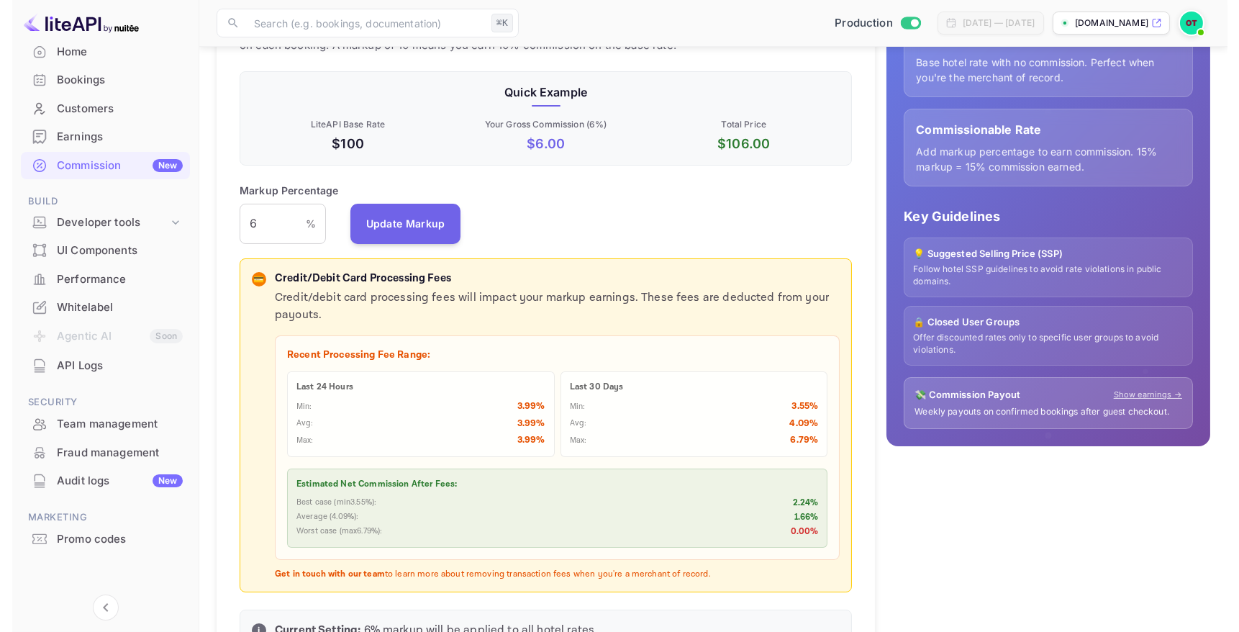
scroll to position [233, 0]
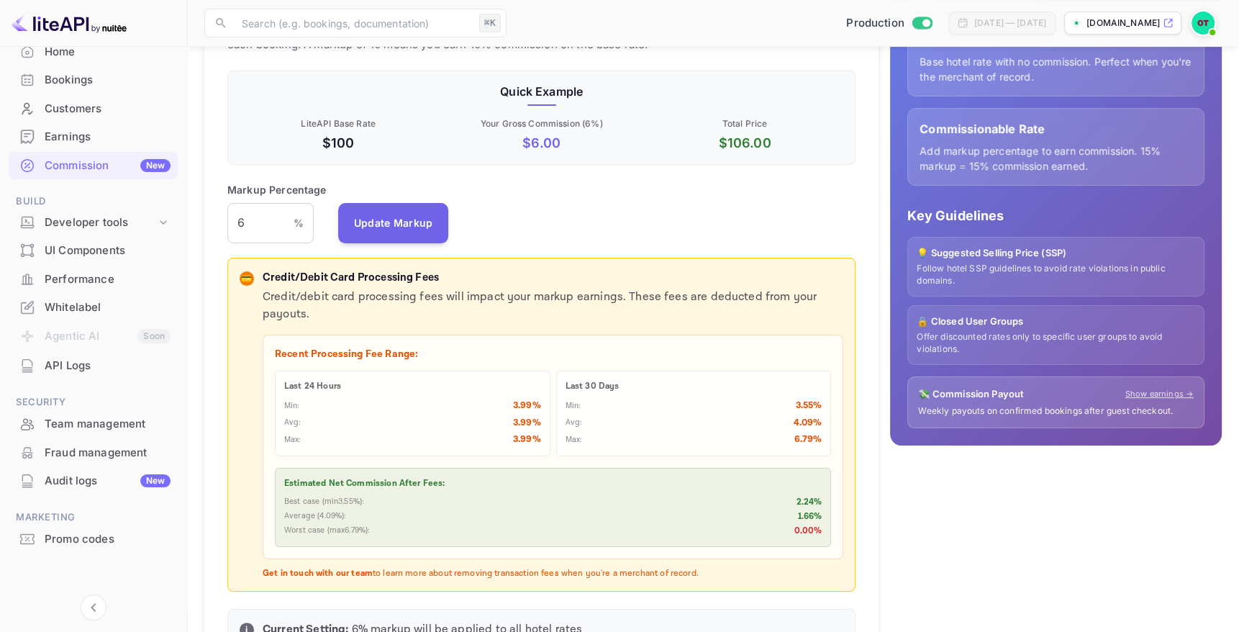
click at [925, 331] on p "Offer discounted rates only to specific user groups to avoid violations." at bounding box center [1056, 343] width 278 height 24
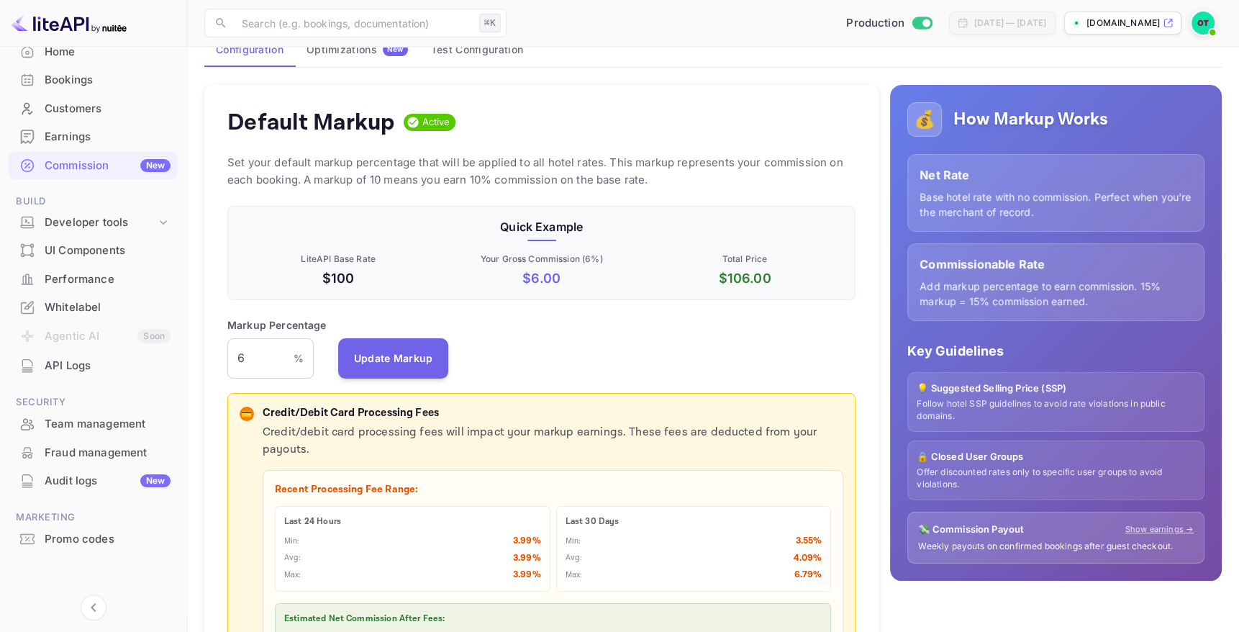
scroll to position [0, 0]
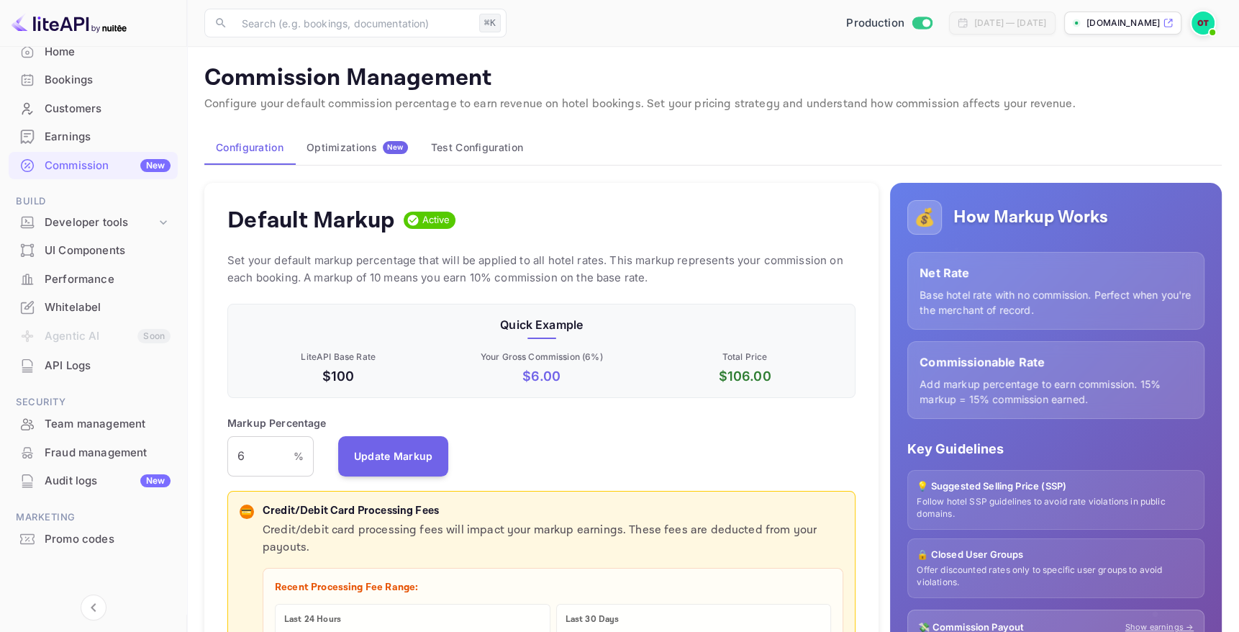
click at [820, 246] on div "Default Markup Active Set your default markup percentage that will be applied t…" at bounding box center [541, 541] width 674 height 716
click at [654, 227] on div "Default Markup Active" at bounding box center [541, 220] width 628 height 29
click at [100, 135] on div "Earnings" at bounding box center [108, 137] width 126 height 17
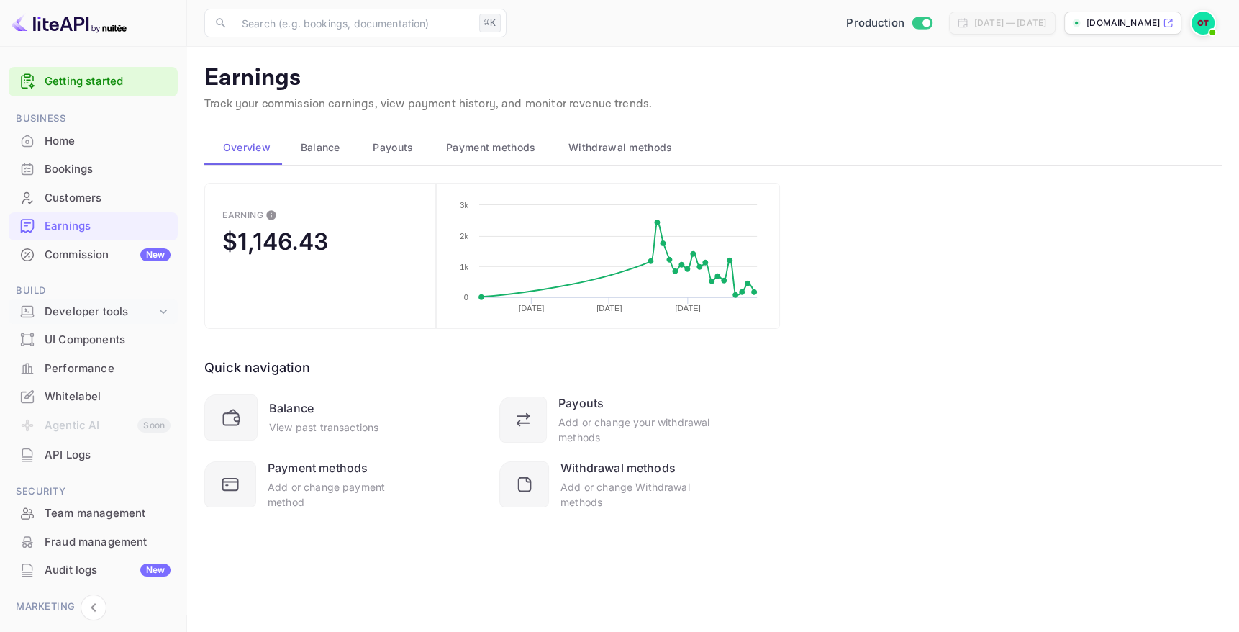
click at [158, 315] on icon at bounding box center [163, 311] width 14 height 14
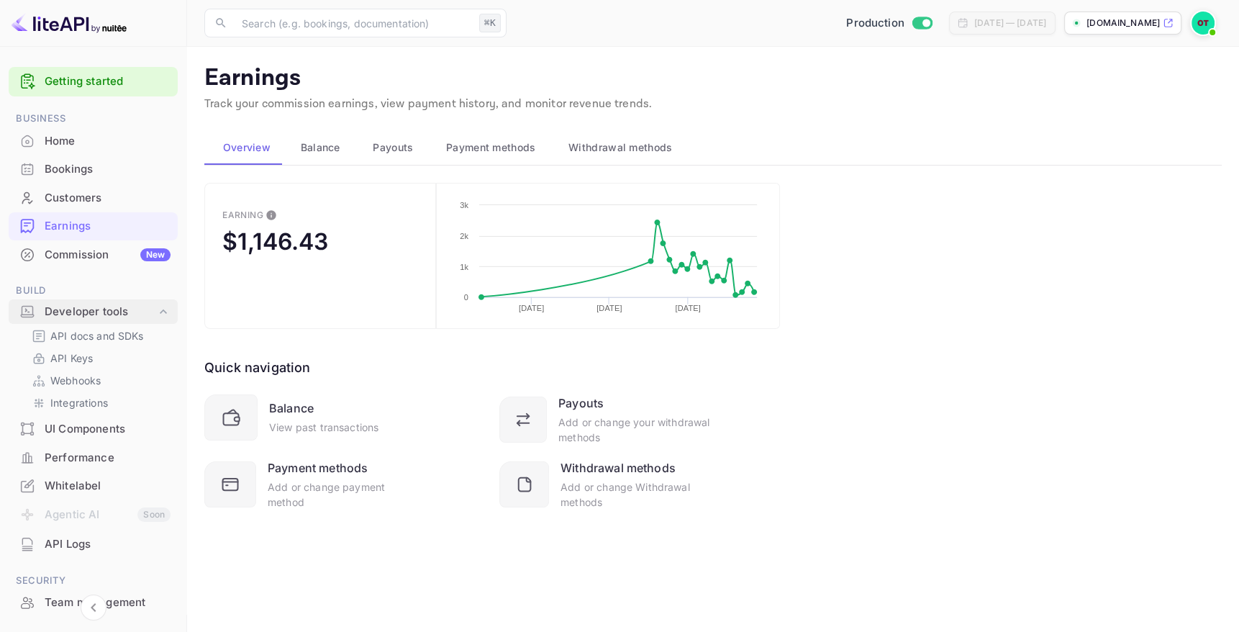
click at [164, 309] on icon at bounding box center [163, 311] width 14 height 14
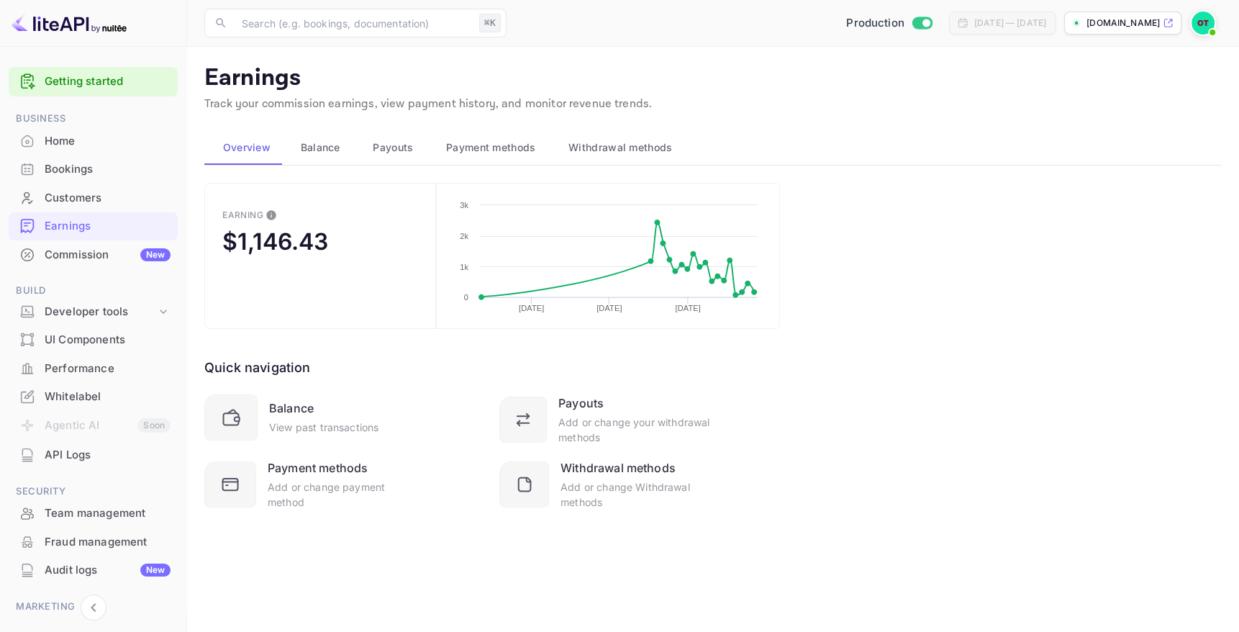
click at [861, 467] on div "Earning $1,146.43 Created with Highcharts 10.3.3 01/01/2025 04/01/2025 07/01/20…" at bounding box center [713, 364] width 1018 height 363
click at [85, 255] on div "Commission New" at bounding box center [108, 255] width 126 height 17
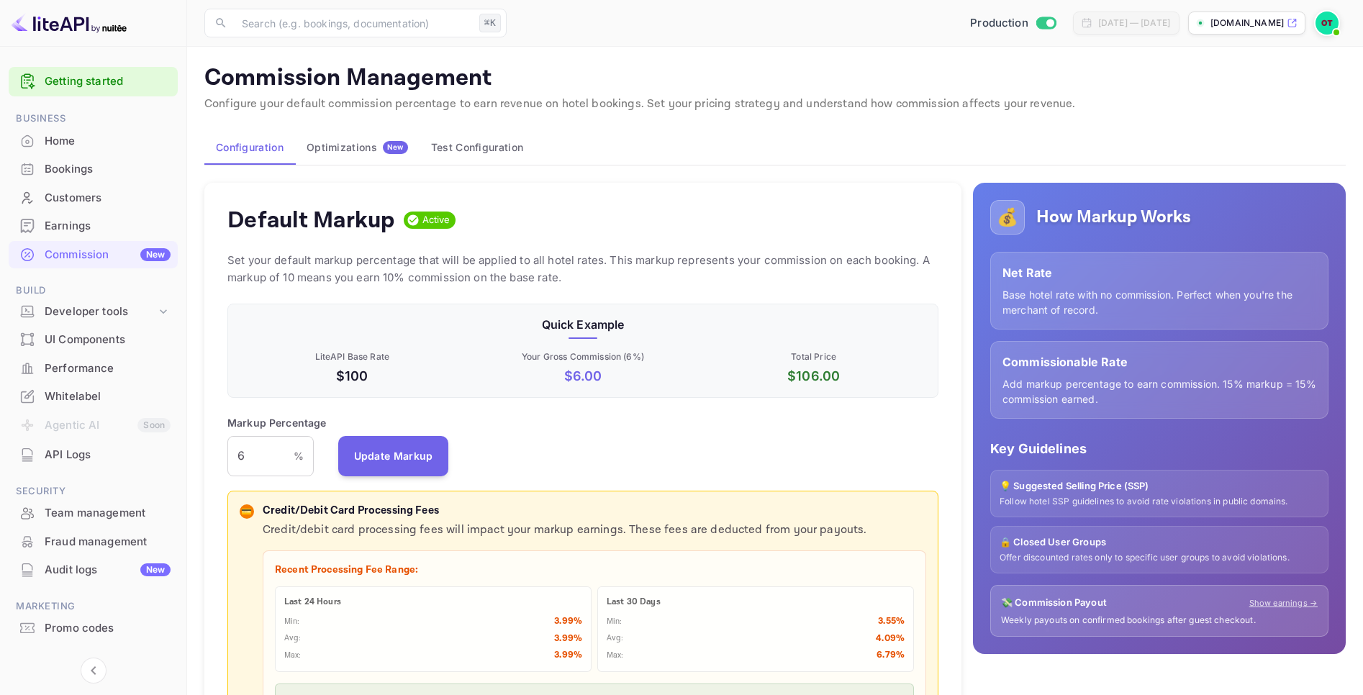
click at [86, 227] on div "Earnings" at bounding box center [108, 226] width 126 height 17
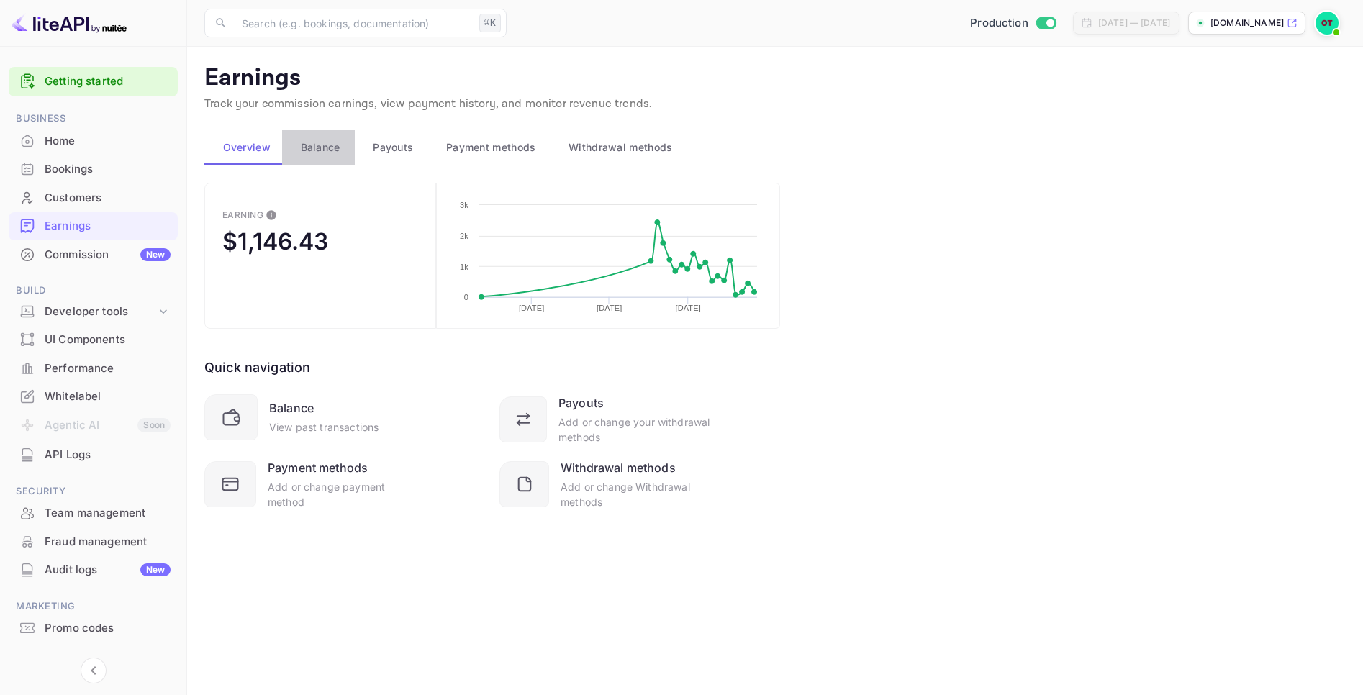
click at [334, 163] on button "Balance" at bounding box center [318, 147] width 73 height 35
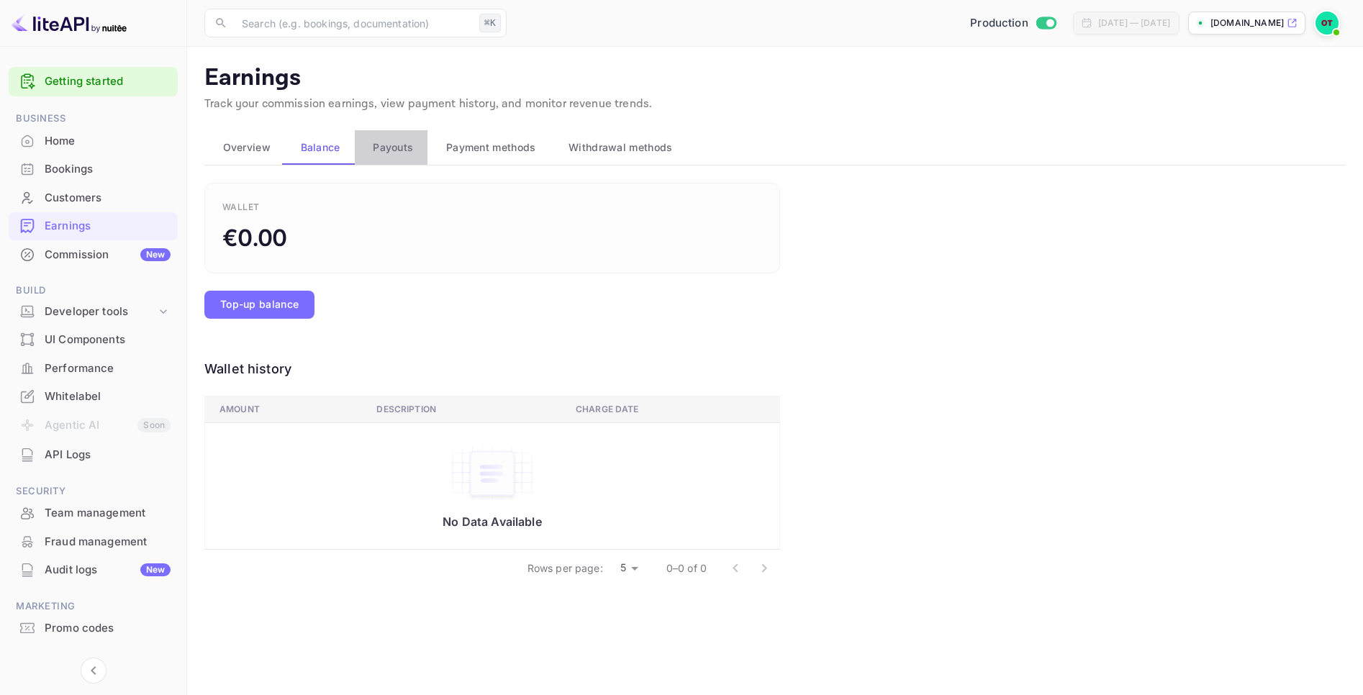
click at [397, 147] on span "Payouts" at bounding box center [393, 147] width 40 height 17
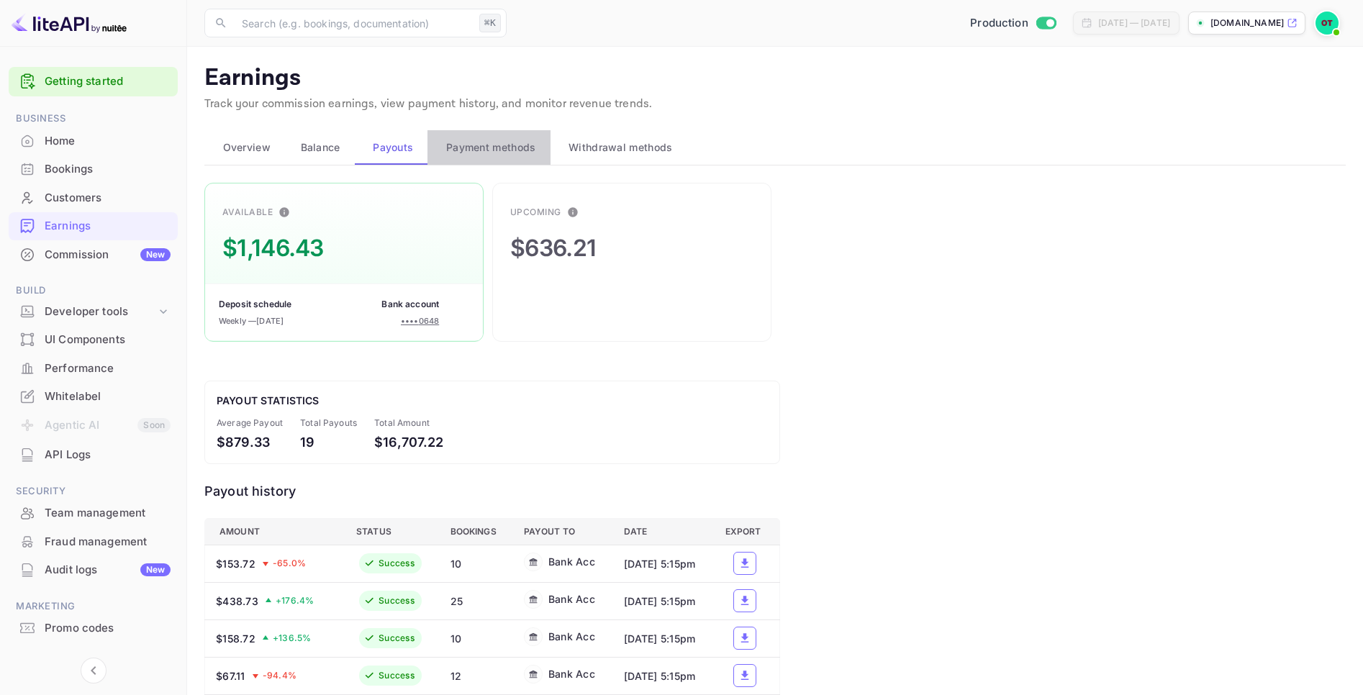
click at [498, 150] on span "Payment methods" at bounding box center [491, 147] width 90 height 17
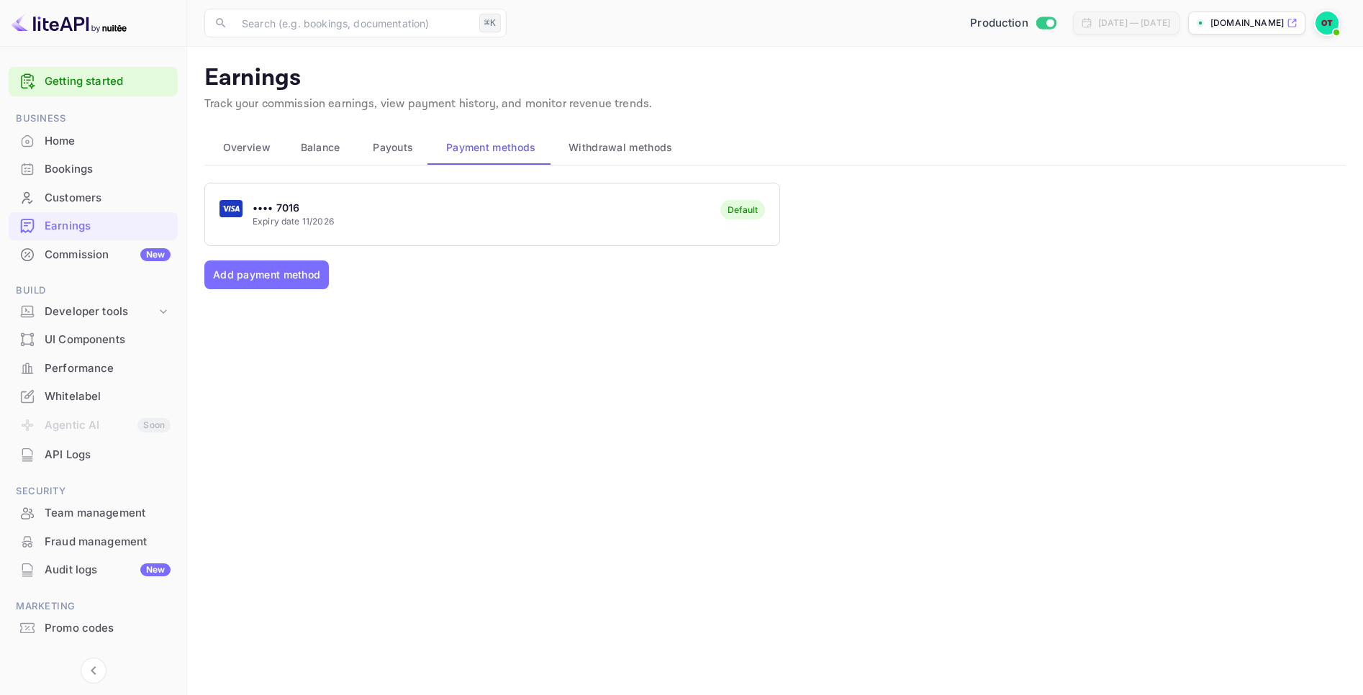
click at [602, 148] on span "Withdrawal methods" at bounding box center [620, 147] width 104 height 17
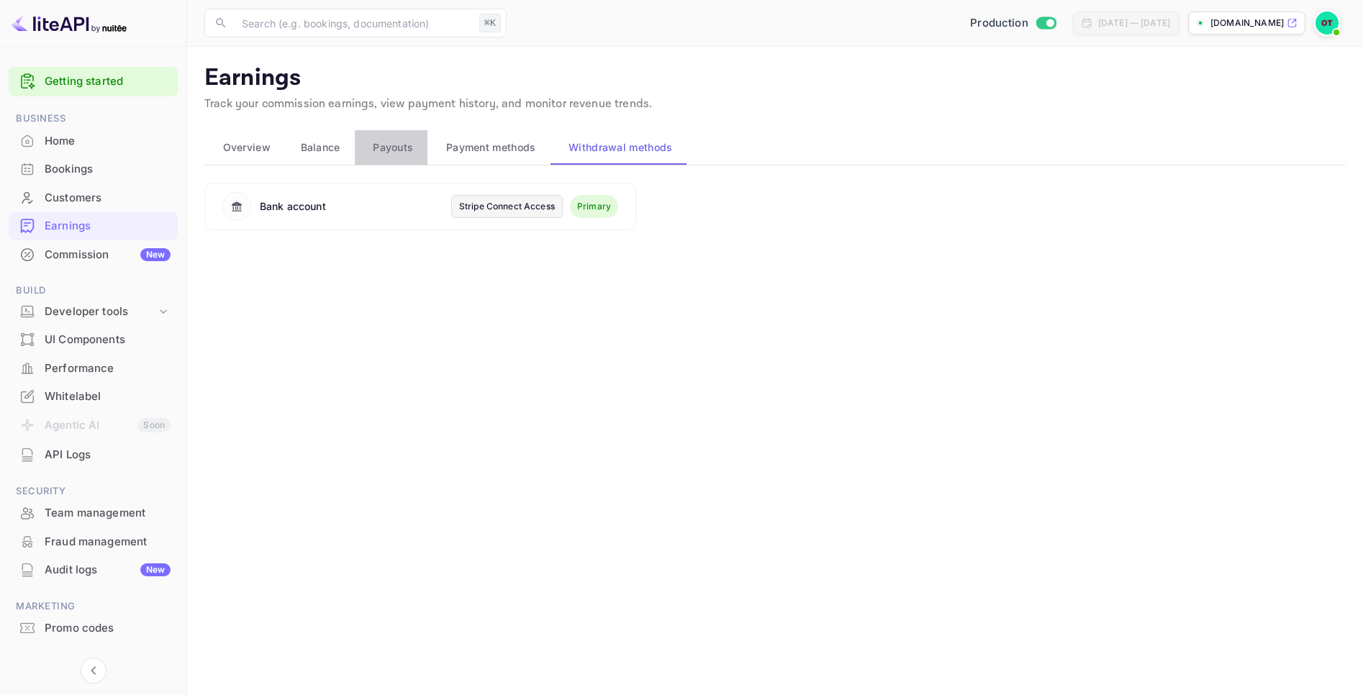
click at [386, 144] on span "Payouts" at bounding box center [393, 147] width 40 height 17
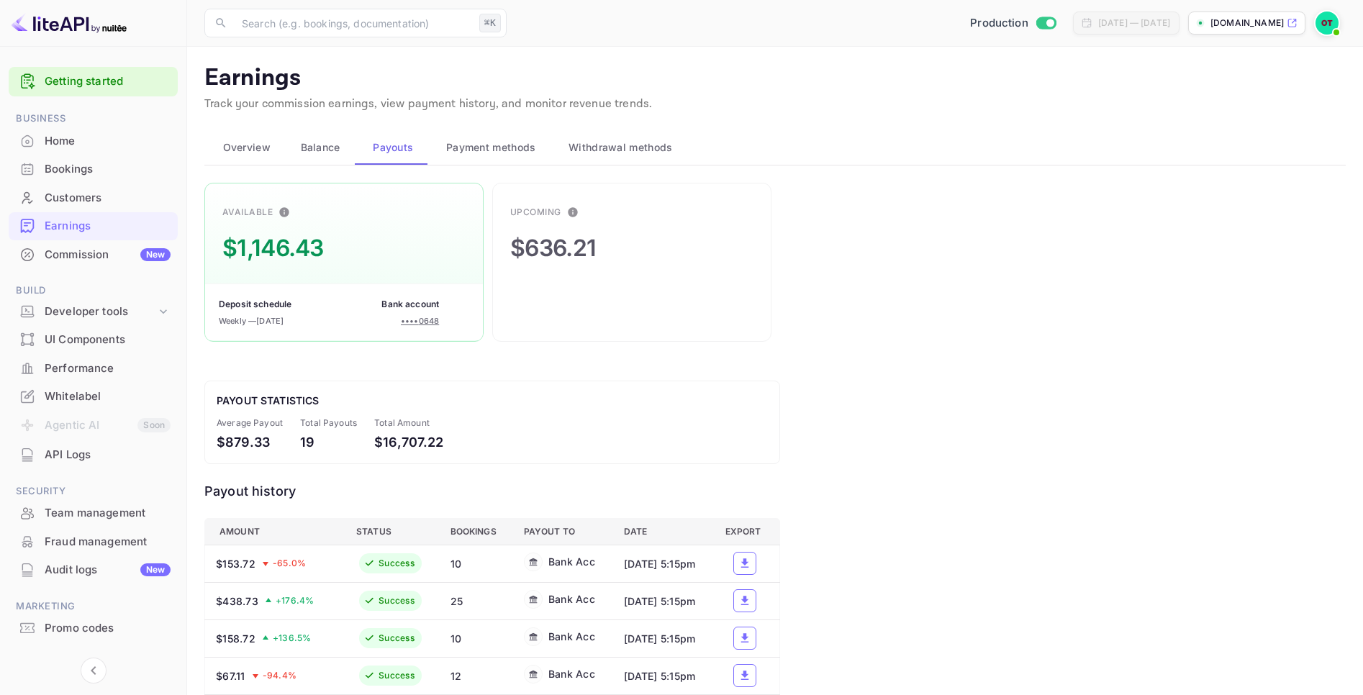
click at [327, 142] on span "Balance" at bounding box center [321, 147] width 40 height 17
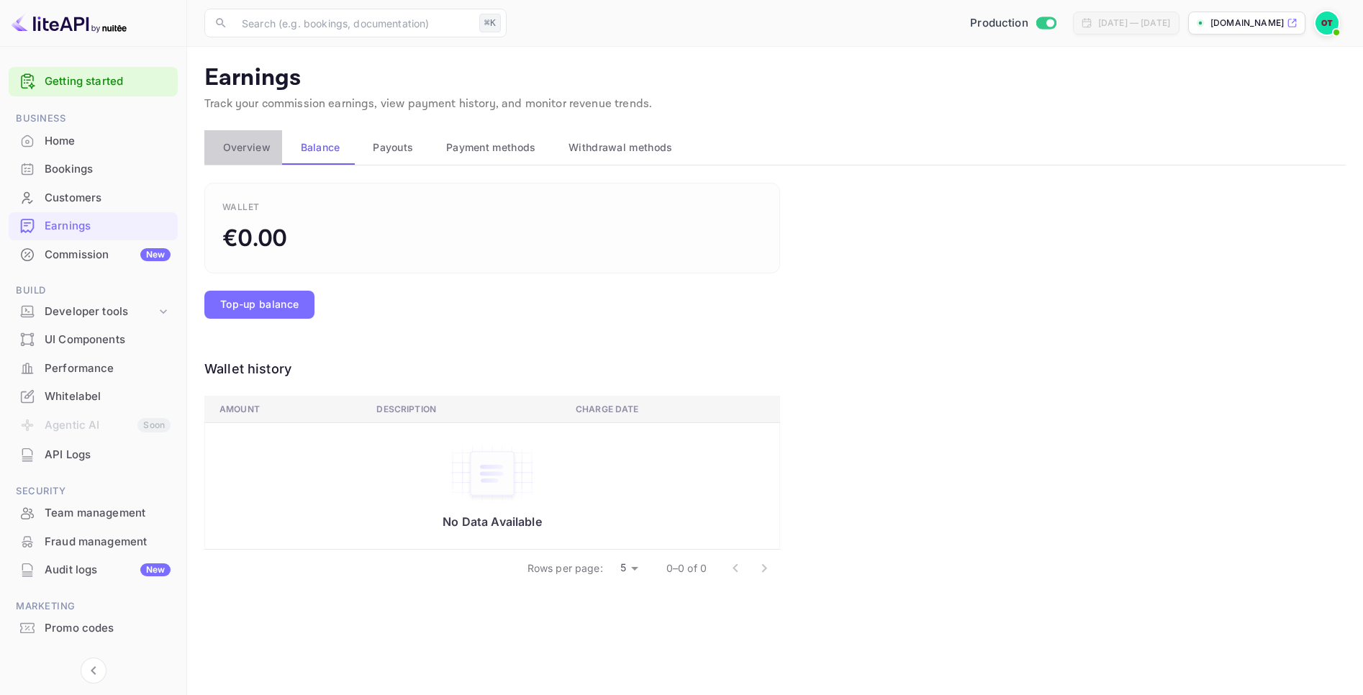
click at [254, 137] on button "Overview" at bounding box center [243, 147] width 78 height 35
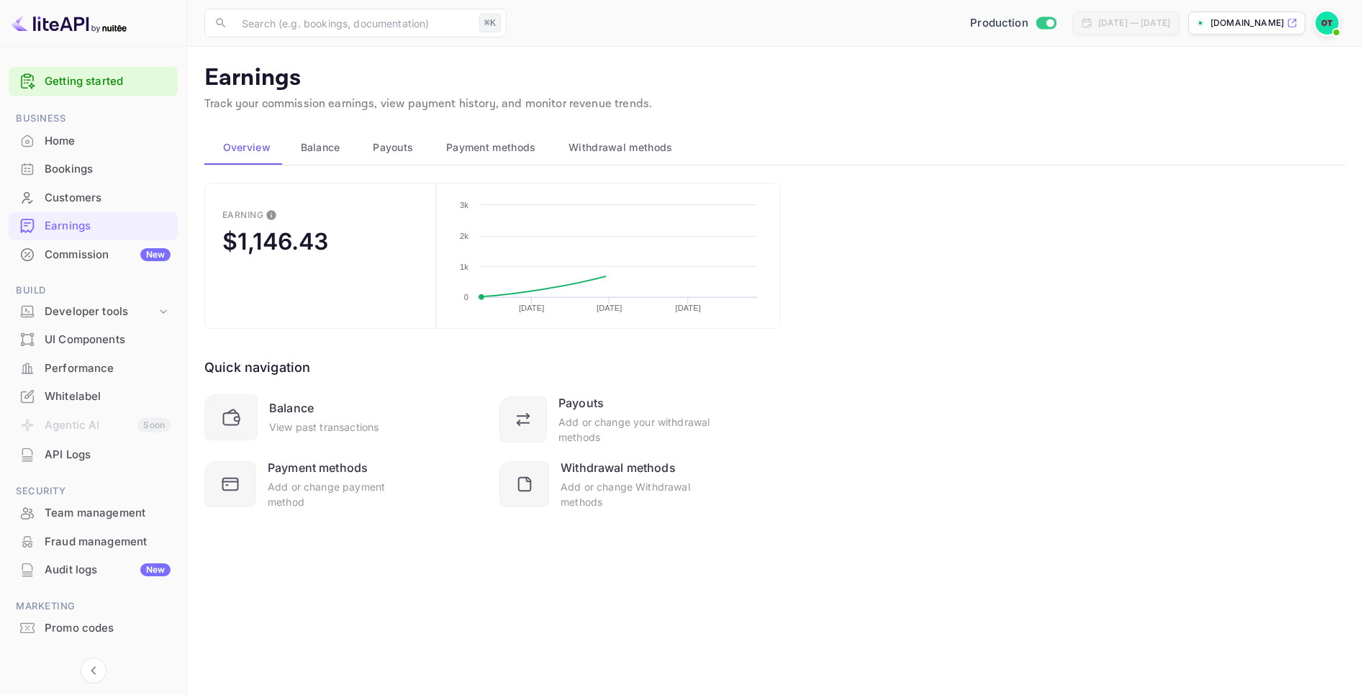
click at [110, 137] on div "Home" at bounding box center [108, 141] width 126 height 17
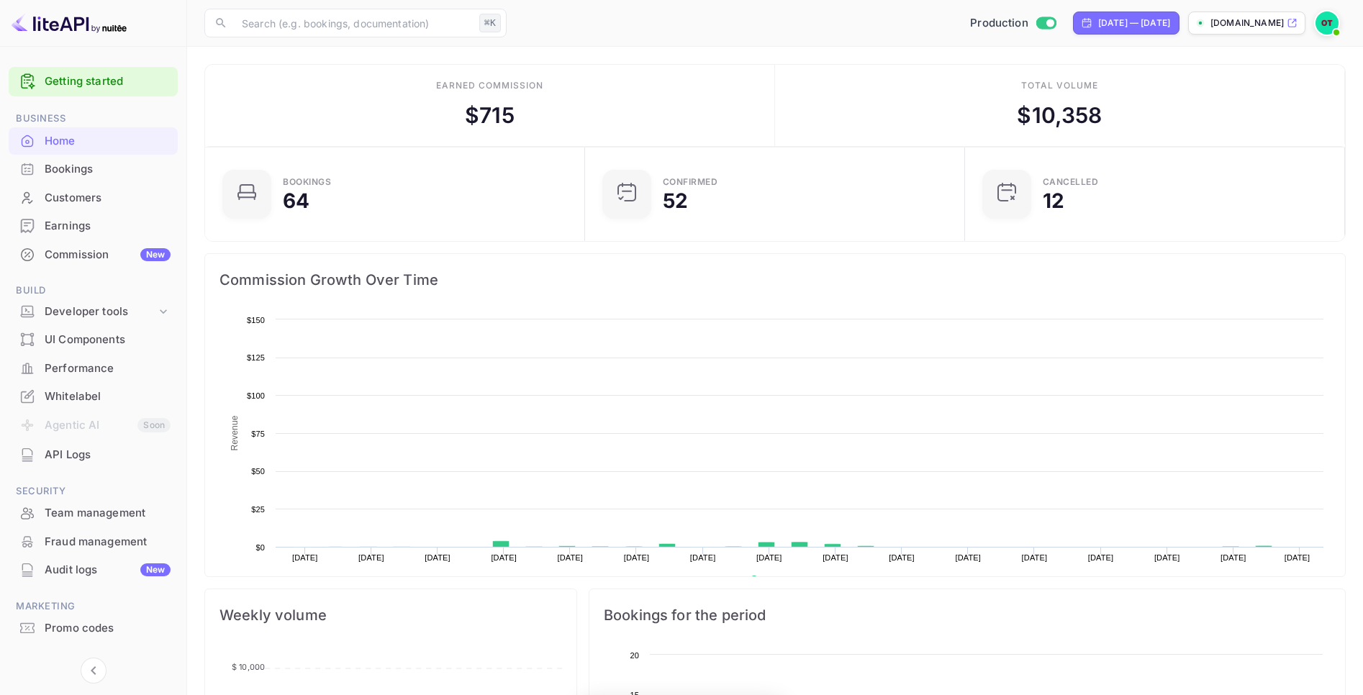
scroll to position [234, 371]
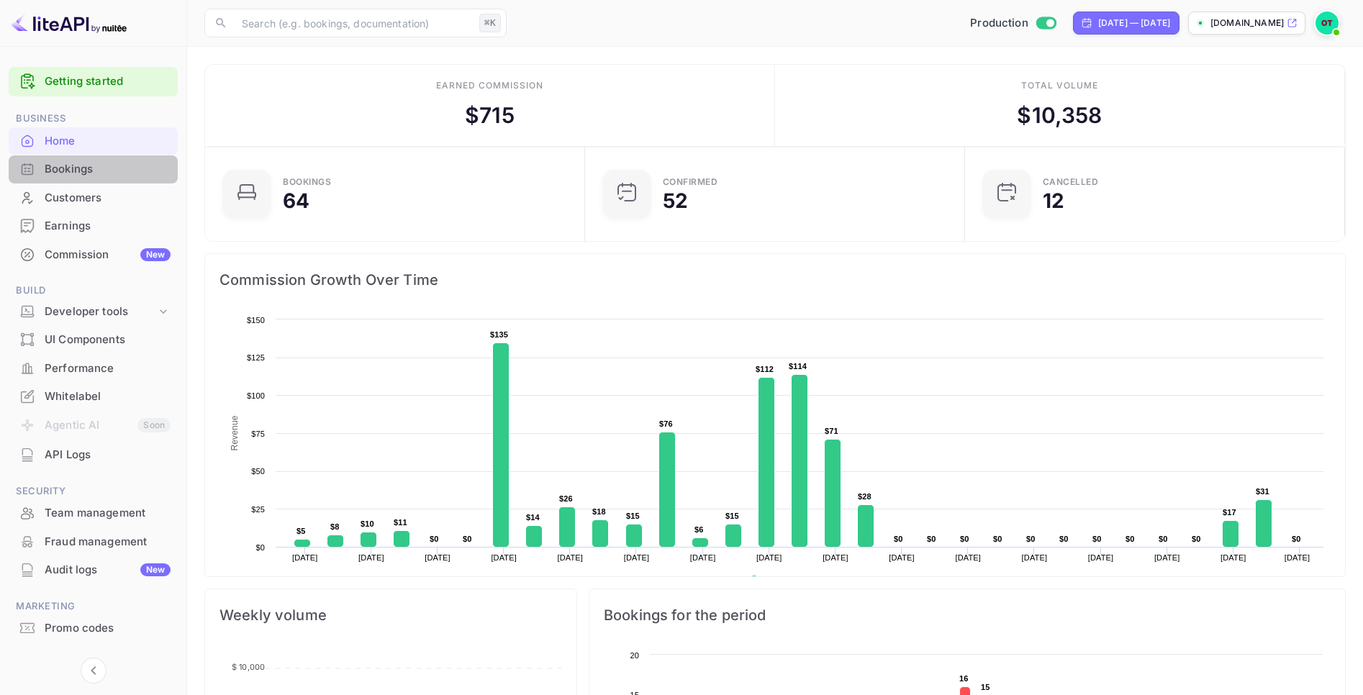
click at [95, 172] on div "Bookings" at bounding box center [108, 169] width 126 height 17
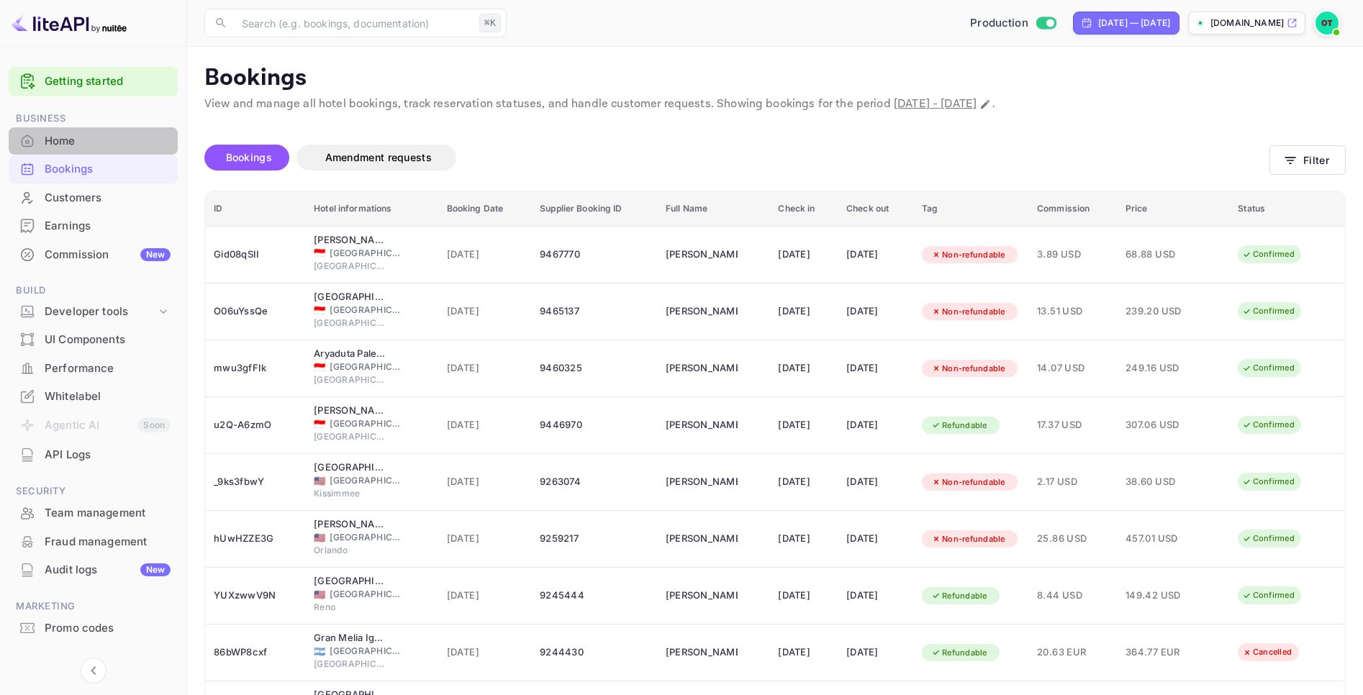
click at [95, 145] on div "Home" at bounding box center [108, 141] width 126 height 17
